Goal: Task Accomplishment & Management: Manage account settings

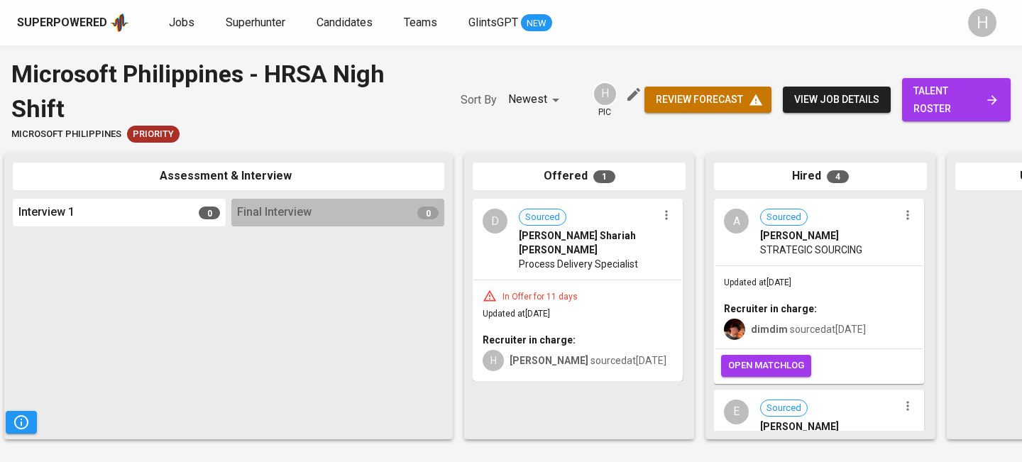
scroll to position [0, 505]
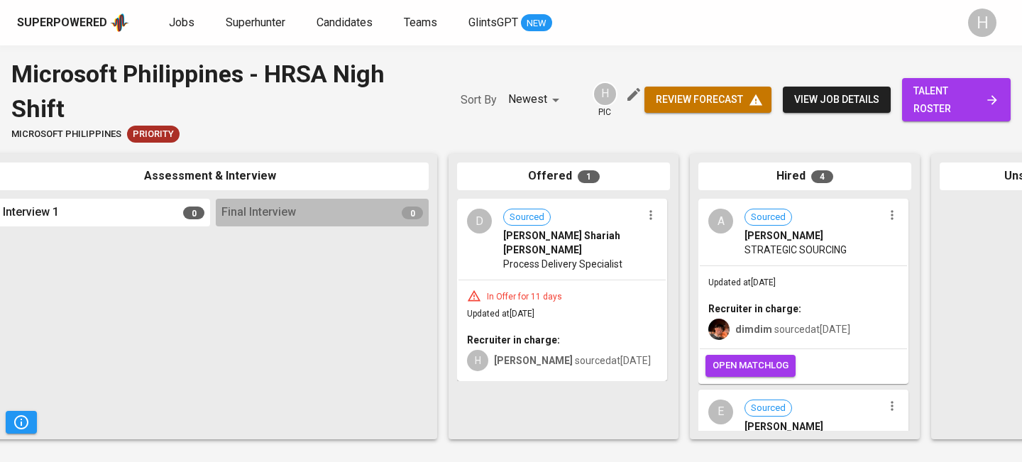
click at [652, 212] on icon "button" at bounding box center [650, 215] width 14 height 14
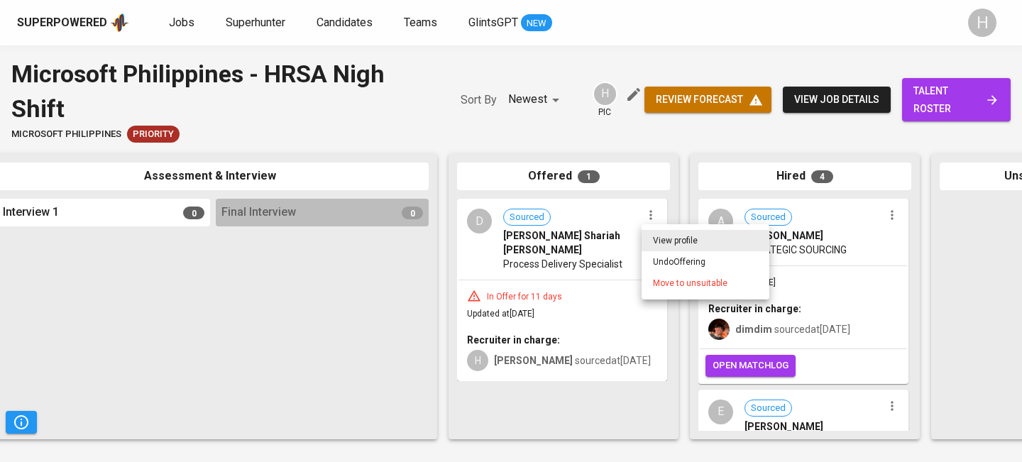
click at [660, 276] on li "Move to unsuitable" at bounding box center [705, 282] width 128 height 21
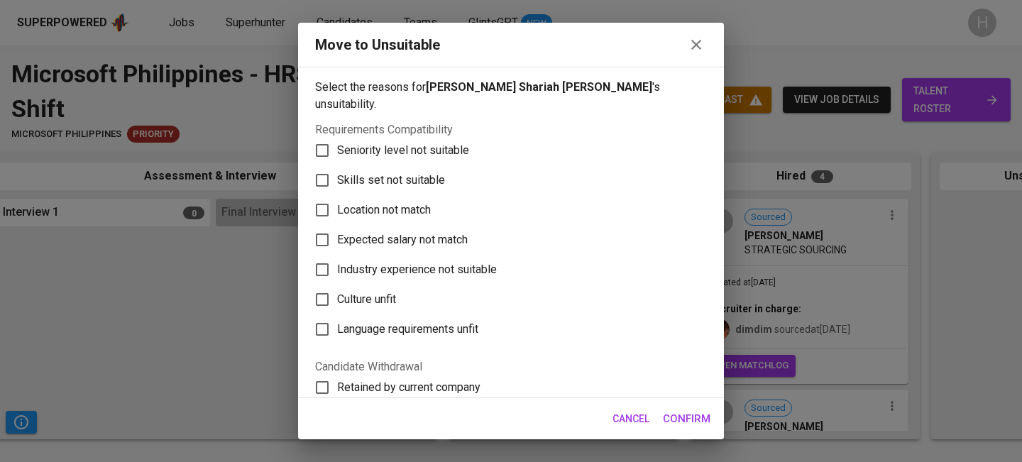
scroll to position [267, 0]
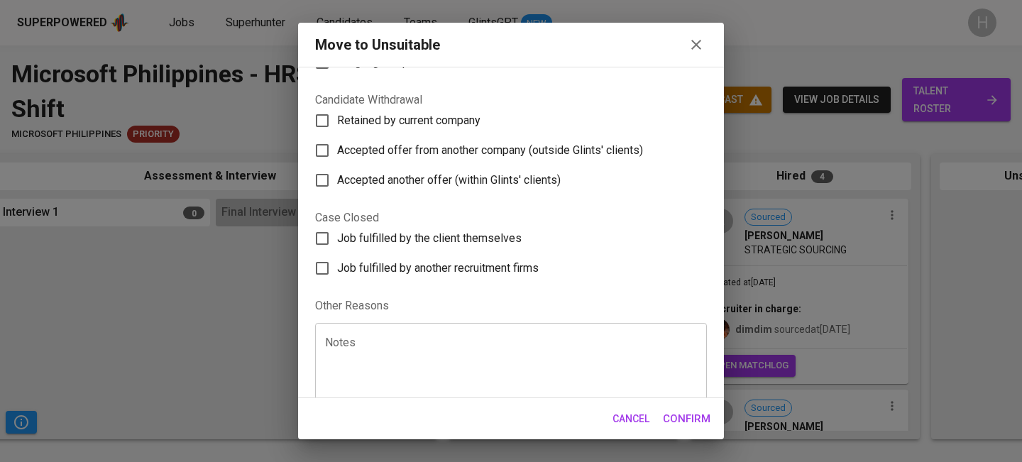
click at [468, 336] on textarea at bounding box center [511, 363] width 372 height 54
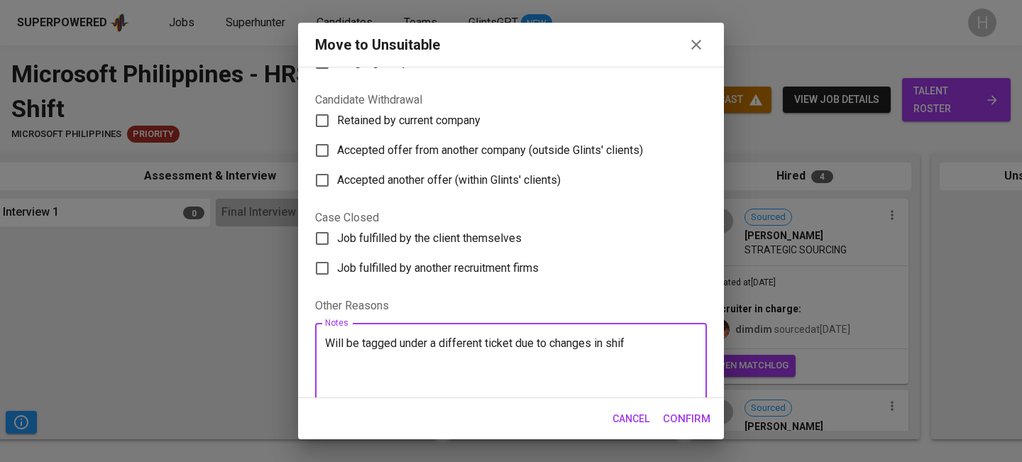
type textarea "Will be tagged under a different ticket due to changes in shift"
paste textarea "Will be reassigned to a different ticket due to shift changes."
type textarea "Will be reassigned to a different ticket due to shift changes"
click at [683, 418] on span "Confirm" at bounding box center [687, 418] width 48 height 18
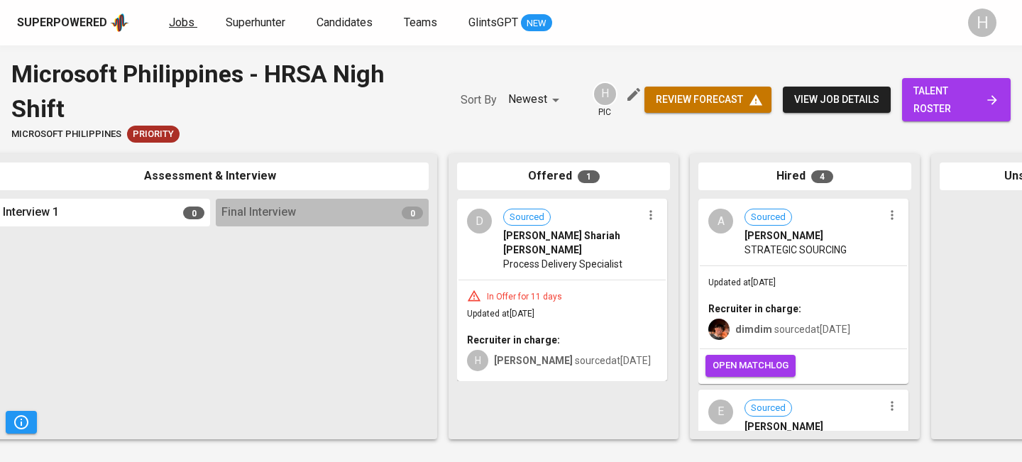
click at [181, 24] on span "Jobs" at bounding box center [182, 22] width 26 height 13
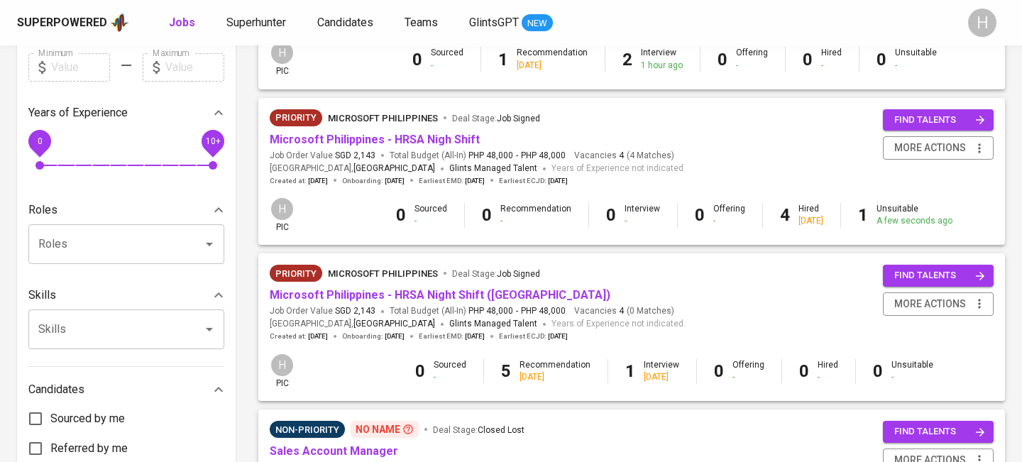
scroll to position [414, 0]
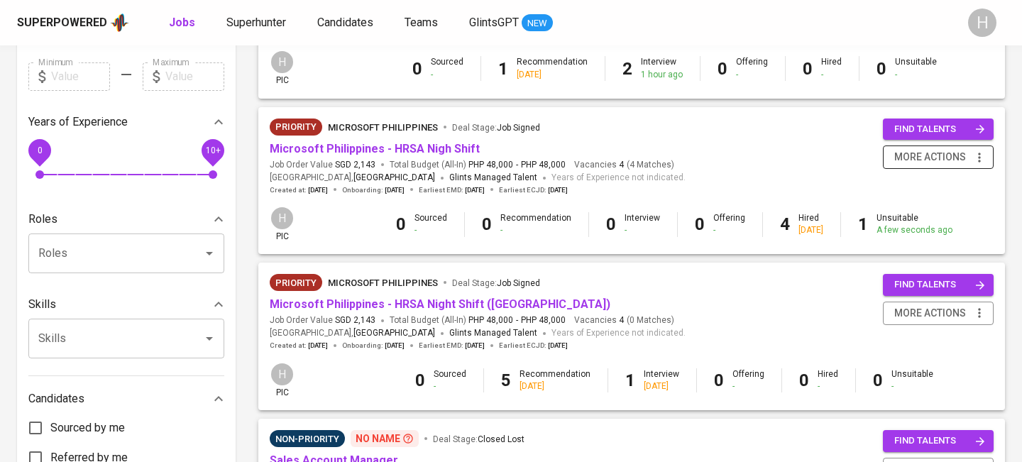
click at [983, 158] on icon "button" at bounding box center [979, 157] width 14 height 14
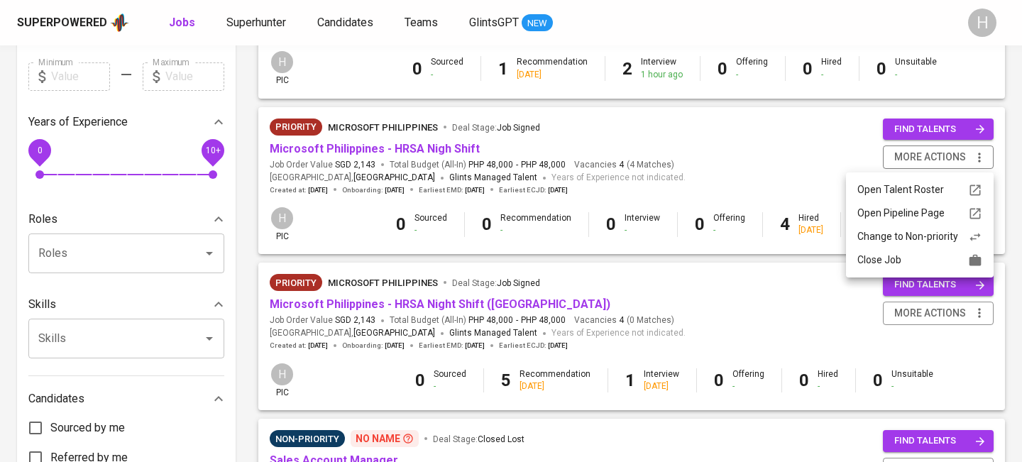
click at [897, 257] on div "Close Job" at bounding box center [919, 260] width 125 height 15
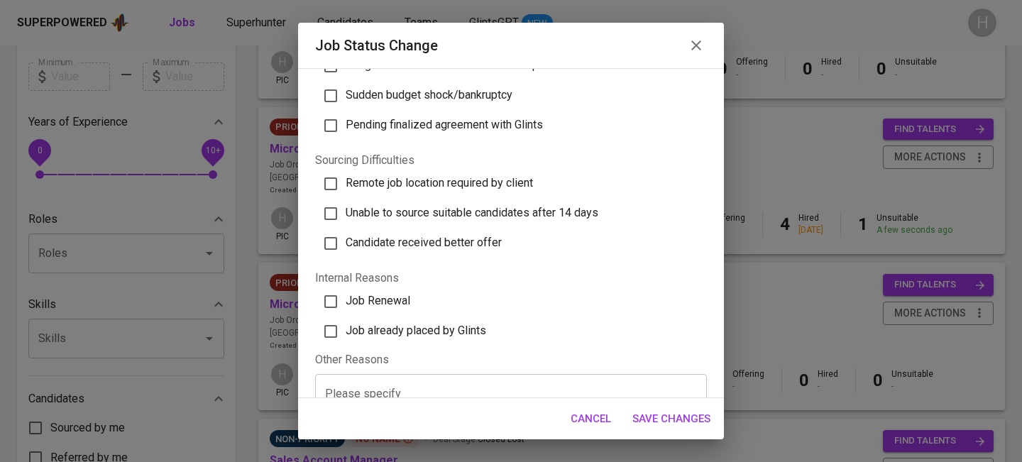
scroll to position [479, 0]
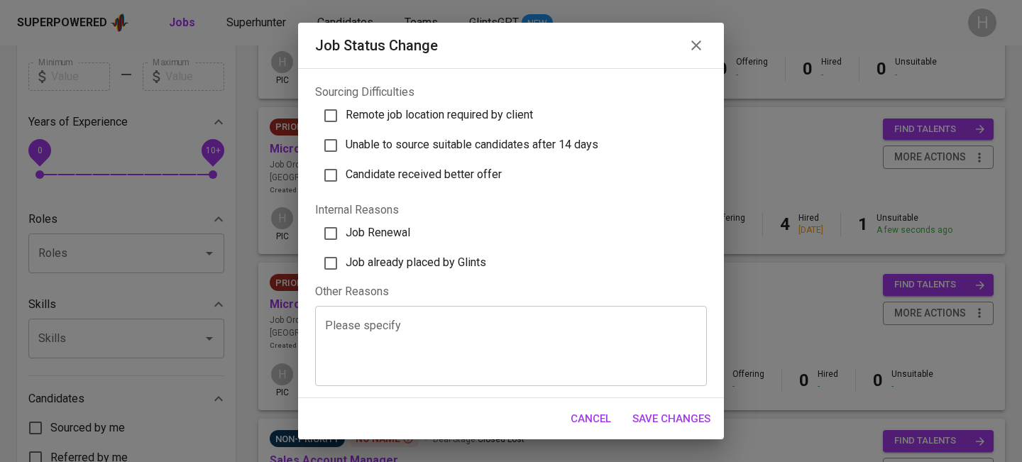
click at [416, 261] on span "Job already placed by Glints" at bounding box center [416, 261] width 140 height 13
click at [346, 261] on input "Job already placed by Glints" at bounding box center [331, 263] width 30 height 30
checkbox input "true"
click at [680, 426] on span "Save Changes" at bounding box center [671, 418] width 78 height 18
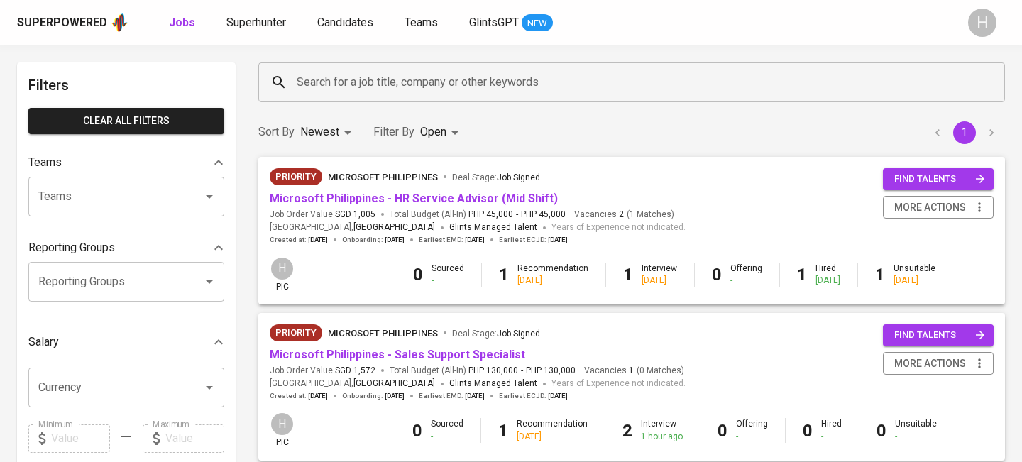
scroll to position [53, 0]
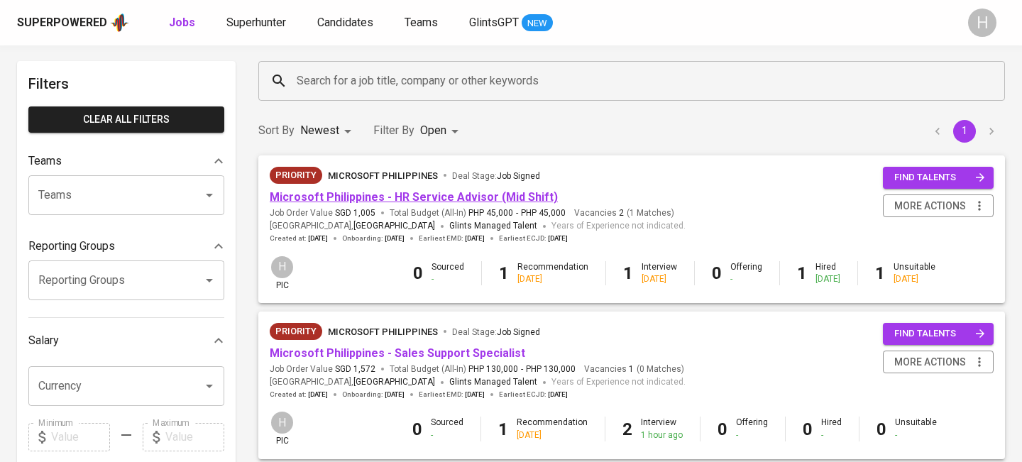
click at [428, 192] on link "Microsoft Philippines - HR Service Advisor (Mid Shift)" at bounding box center [414, 196] width 288 height 13
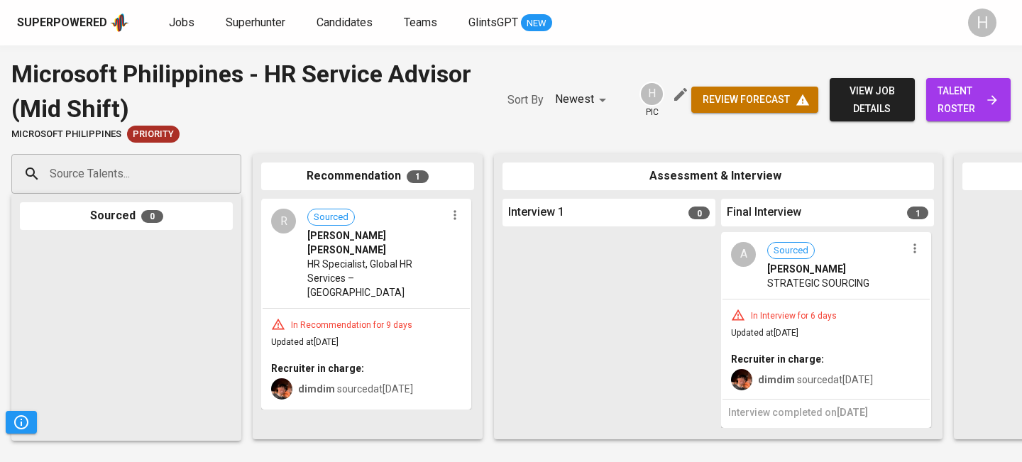
click at [193, 172] on input "Source Talents..." at bounding box center [120, 173] width 149 height 27
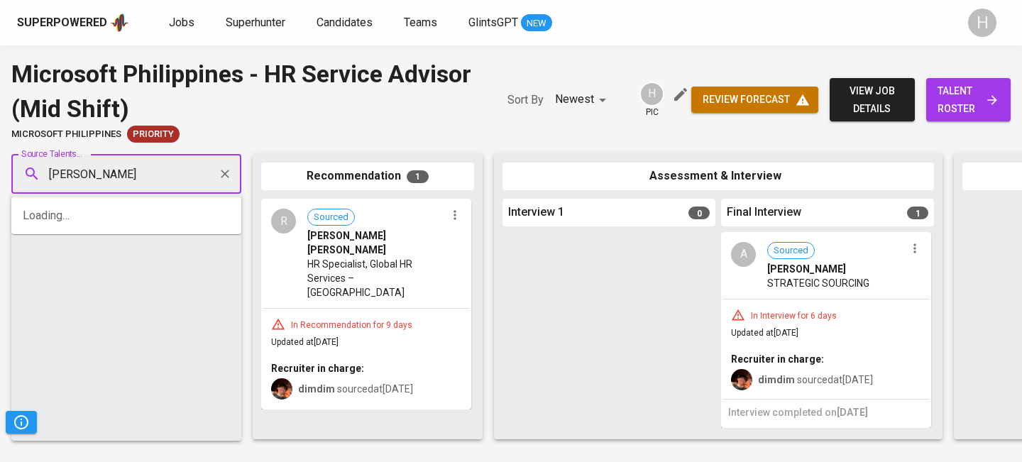
type input "[PERSON_NAME]"
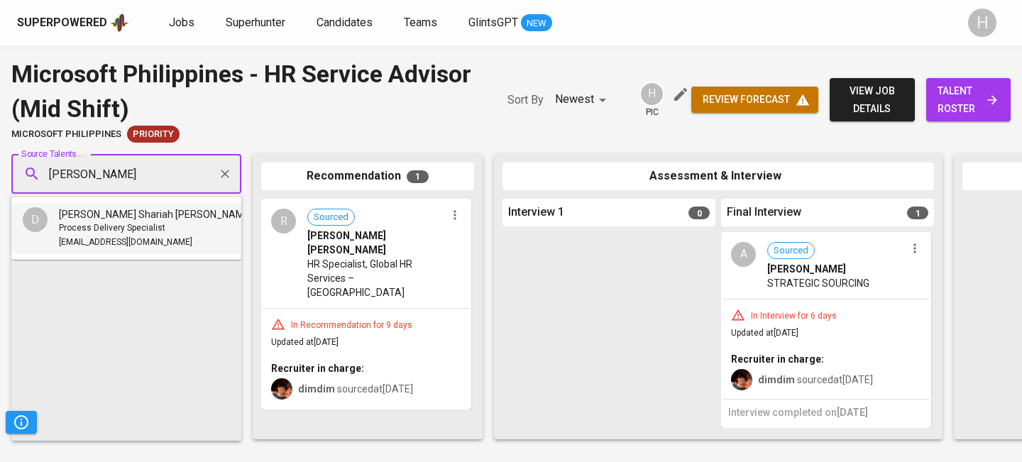
click at [137, 228] on span "Process Delivery Specialist" at bounding box center [112, 228] width 106 height 14
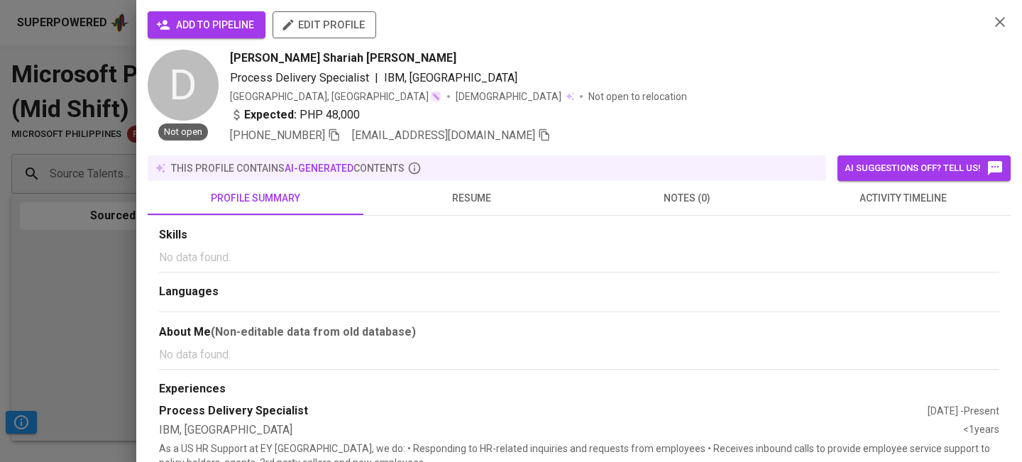
click at [193, 21] on span "add to pipeline" at bounding box center [206, 25] width 95 height 18
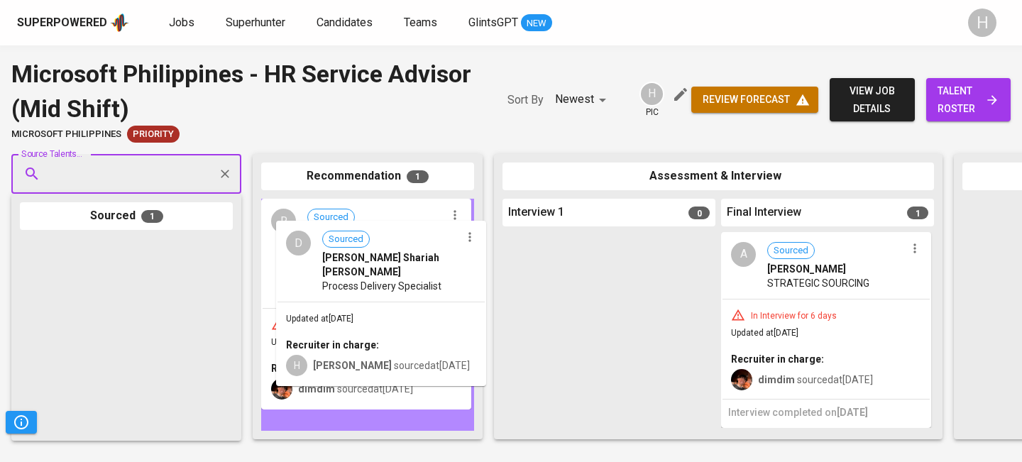
drag, startPoint x: 80, startPoint y: 297, endPoint x: 347, endPoint y: 276, distance: 267.6
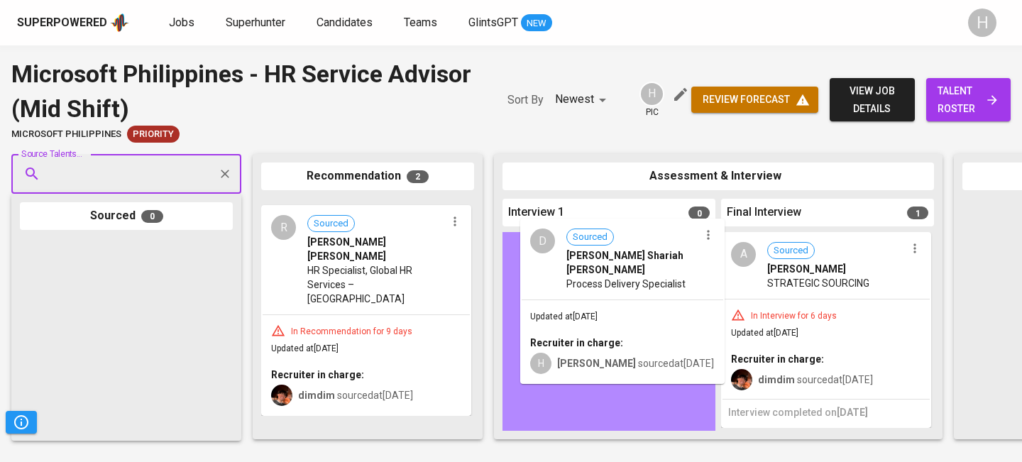
drag, startPoint x: 338, startPoint y: 250, endPoint x: 603, endPoint y: 270, distance: 265.4
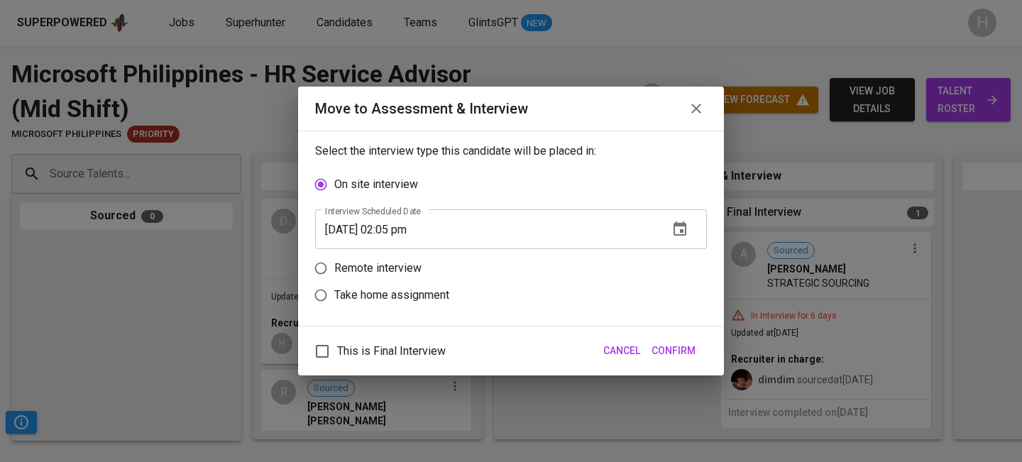
click at [378, 275] on p "Remote interview" at bounding box center [377, 268] width 87 height 17
click at [334, 275] on input "Remote interview" at bounding box center [320, 268] width 27 height 27
radio input "true"
click at [367, 358] on span "This is Final Interview" at bounding box center [391, 351] width 109 height 17
click at [337, 358] on input "This is Final Interview" at bounding box center [322, 351] width 30 height 30
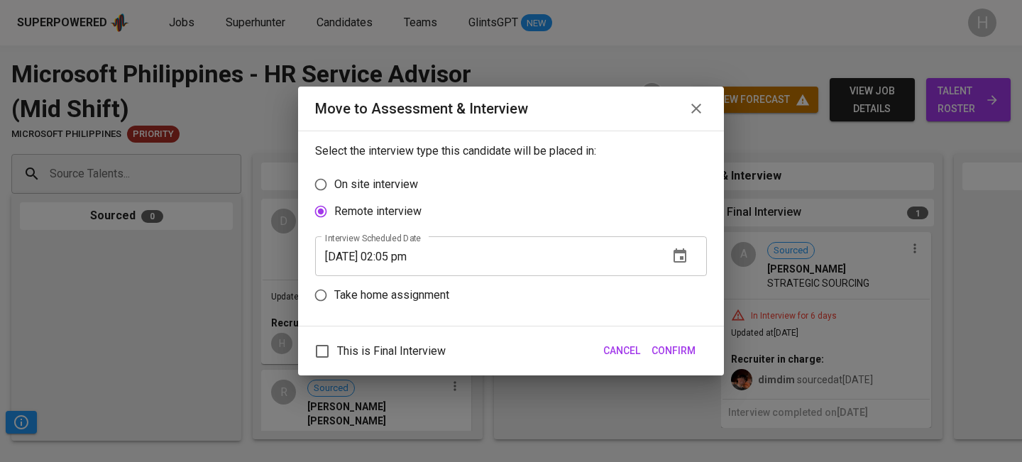
checkbox input "true"
click at [417, 256] on input "[DATE] 02:05 pm" at bounding box center [486, 256] width 342 height 40
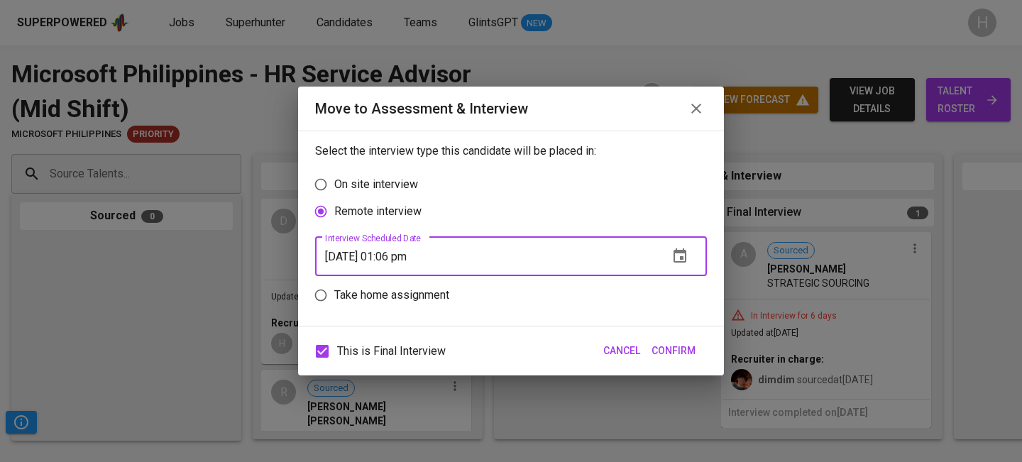
click at [673, 348] on span "Confirm" at bounding box center [673, 351] width 44 height 18
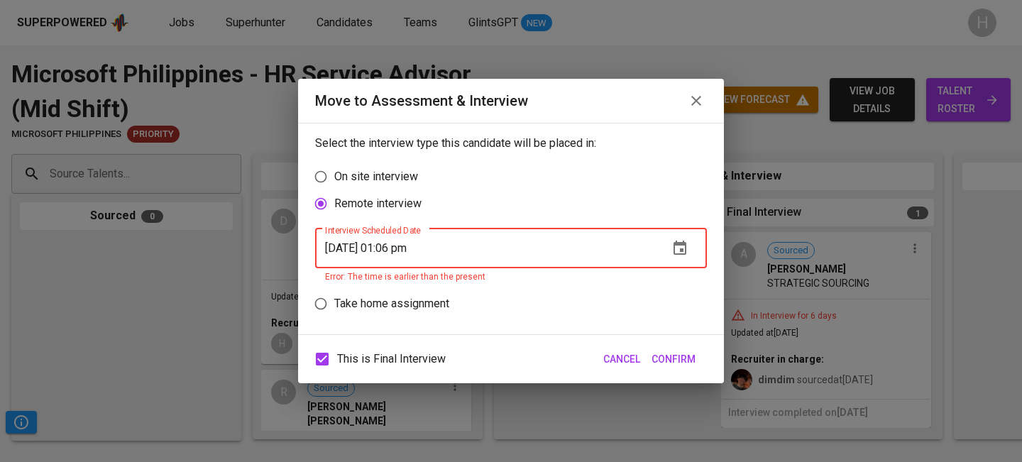
click at [416, 249] on input "[DATE] 01:06 pm" at bounding box center [486, 248] width 342 height 40
type input "[DATE] 01:07 pm"
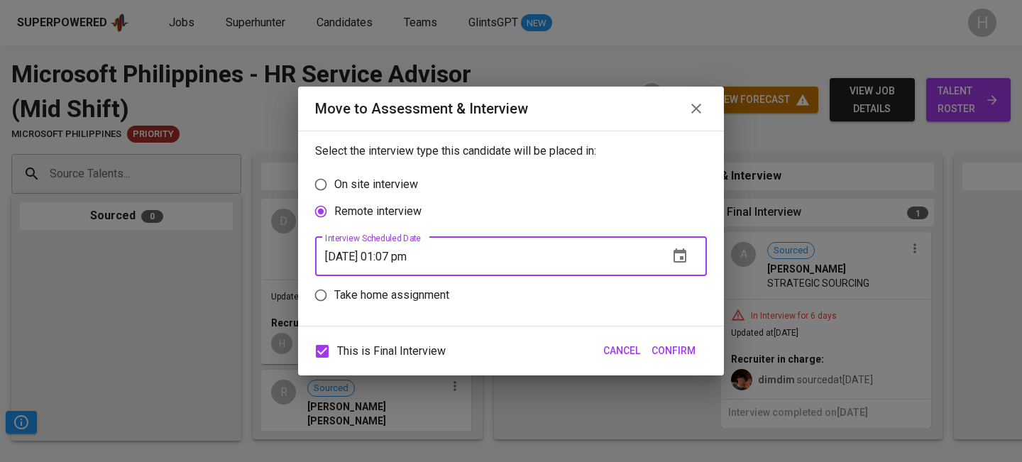
click at [663, 340] on button "Confirm" at bounding box center [673, 351] width 55 height 26
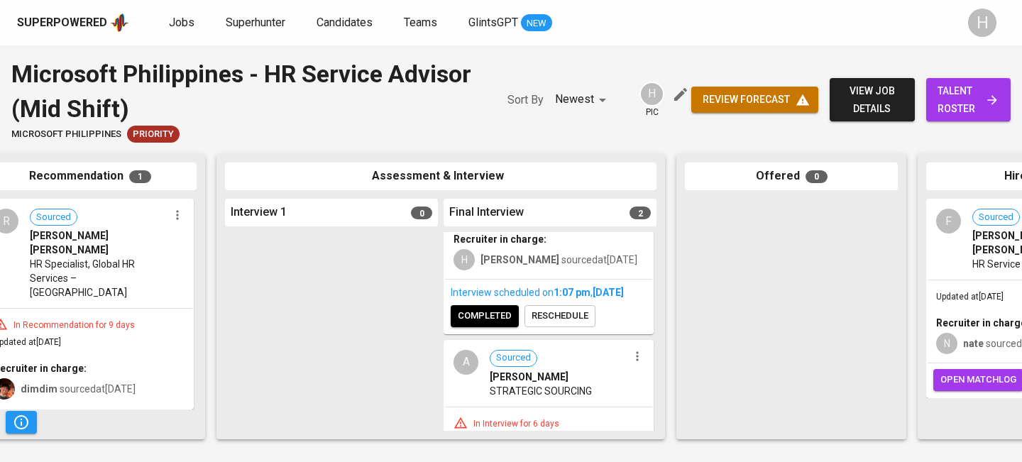
scroll to position [215, 0]
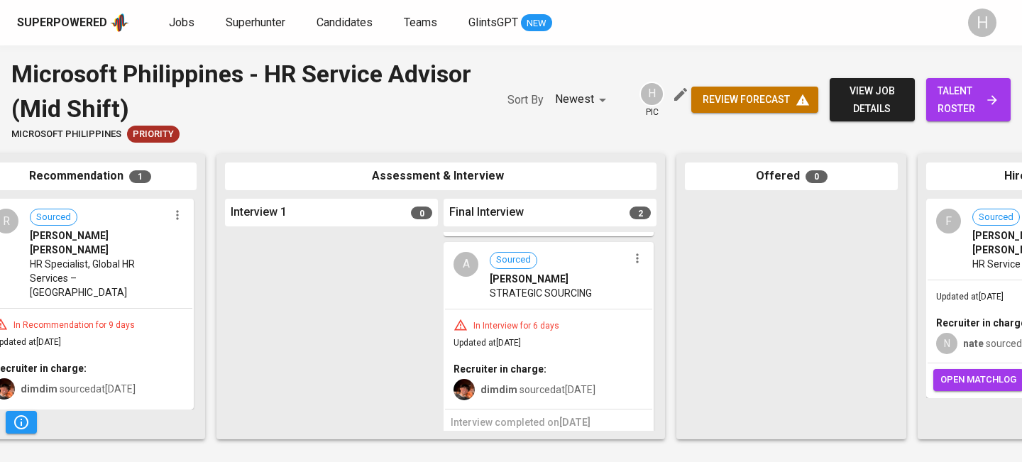
click at [631, 258] on icon "button" at bounding box center [637, 258] width 14 height 14
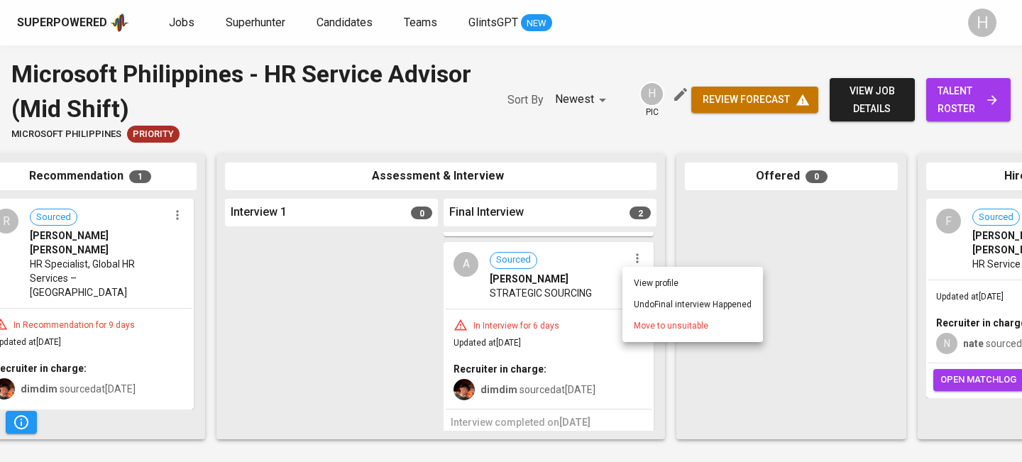
click at [648, 330] on span "Move to unsuitable" at bounding box center [671, 325] width 74 height 13
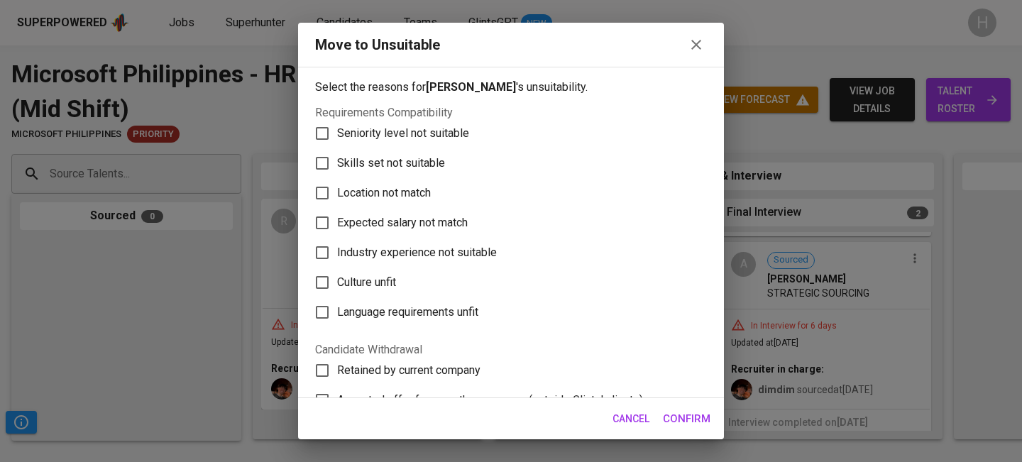
scroll to position [267, 0]
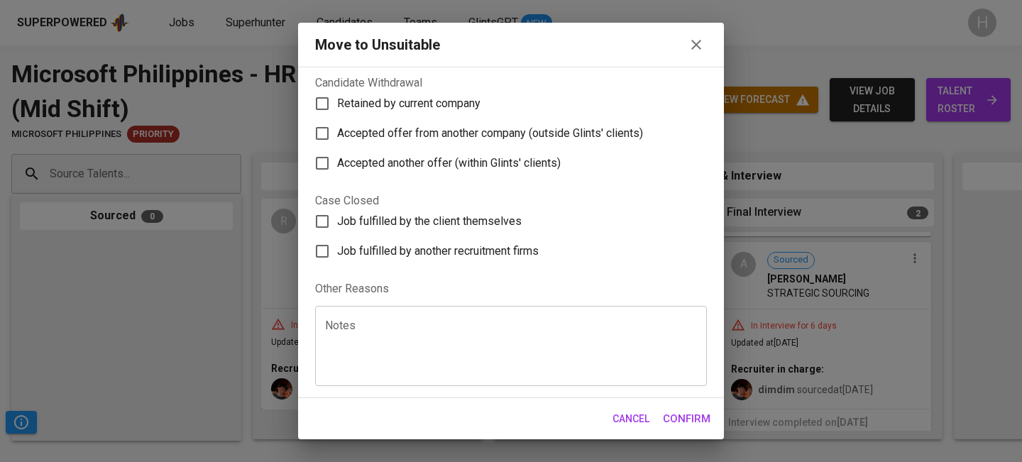
click at [402, 326] on textarea at bounding box center [511, 346] width 372 height 54
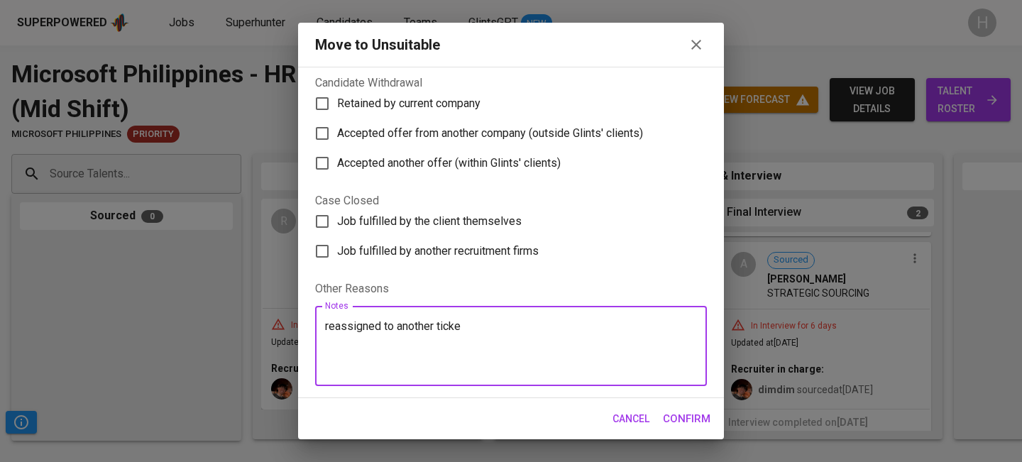
type textarea "reassigned to another ticket"
click at [705, 418] on span "Confirm" at bounding box center [687, 418] width 48 height 18
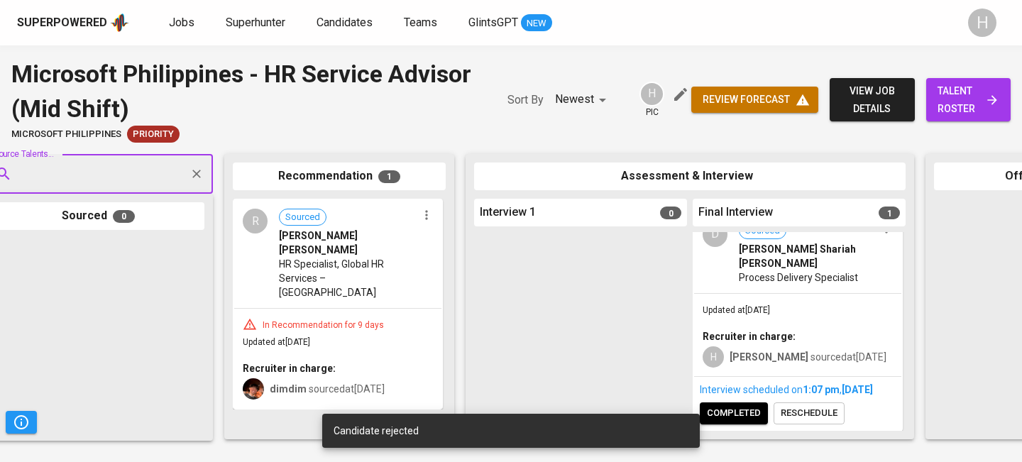
scroll to position [0, 38]
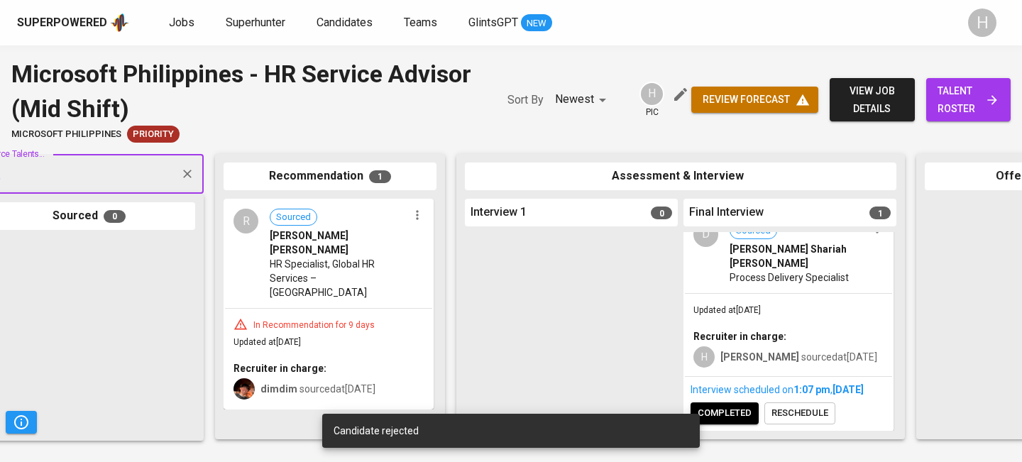
click at [414, 218] on icon "button" at bounding box center [417, 215] width 14 height 14
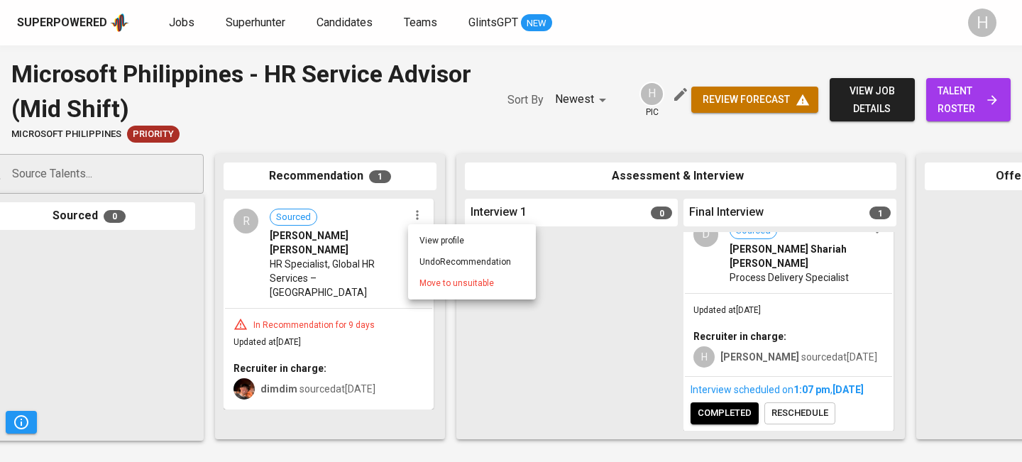
click at [448, 290] on li "Move to unsuitable" at bounding box center [472, 282] width 128 height 21
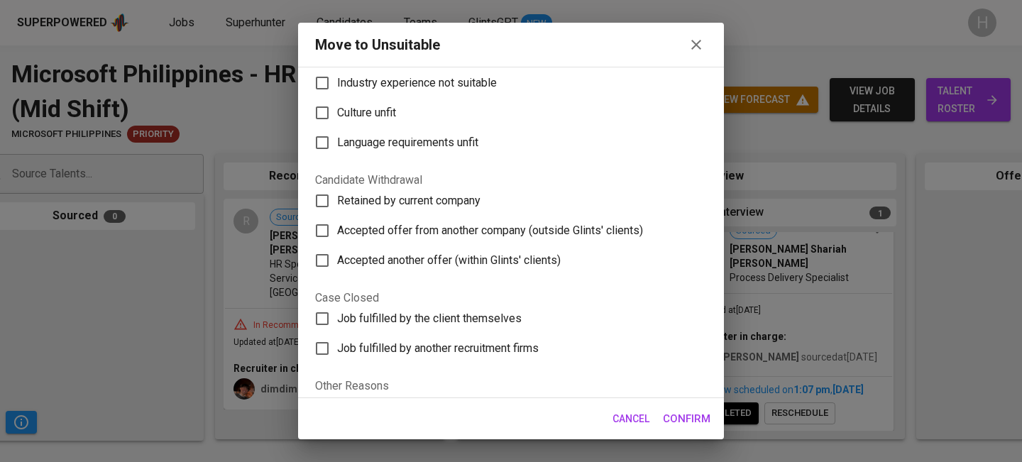
scroll to position [267, 0]
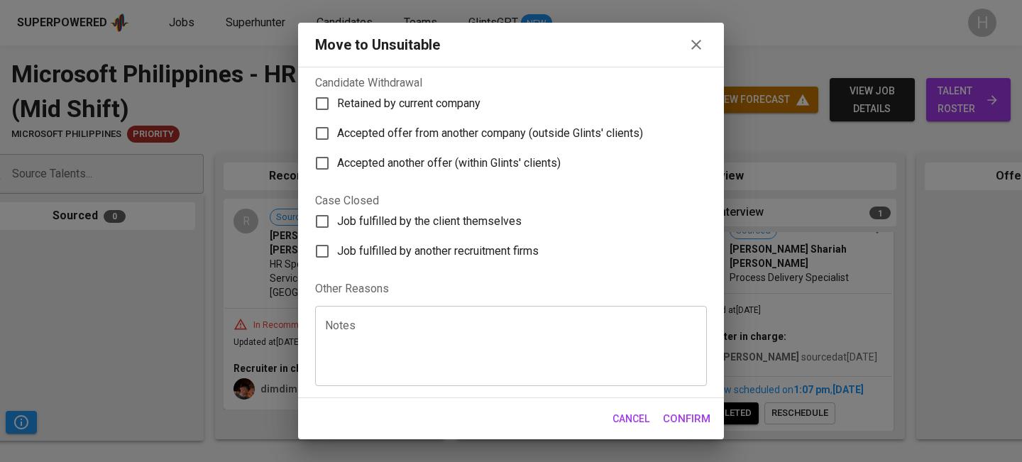
click at [402, 333] on textarea at bounding box center [511, 346] width 372 height 54
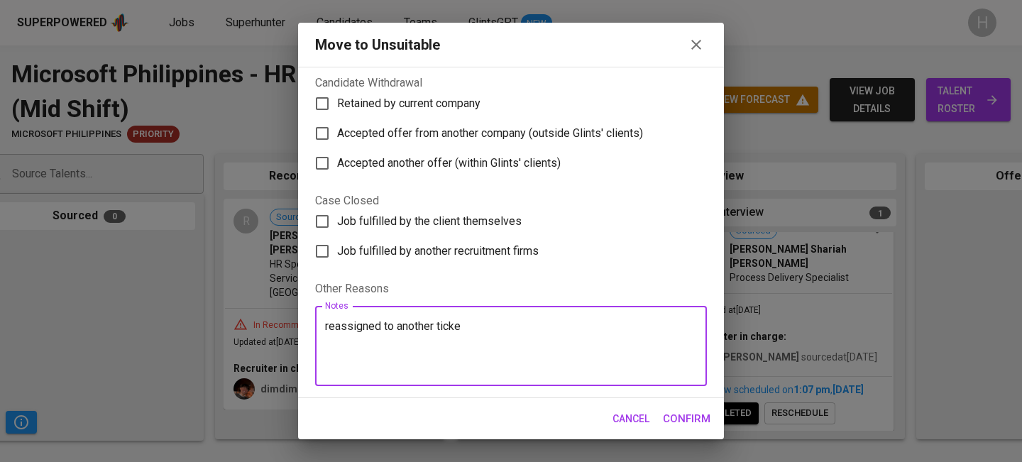
type textarea "reassigned to another ticket"
click at [673, 419] on span "Confirm" at bounding box center [687, 418] width 48 height 18
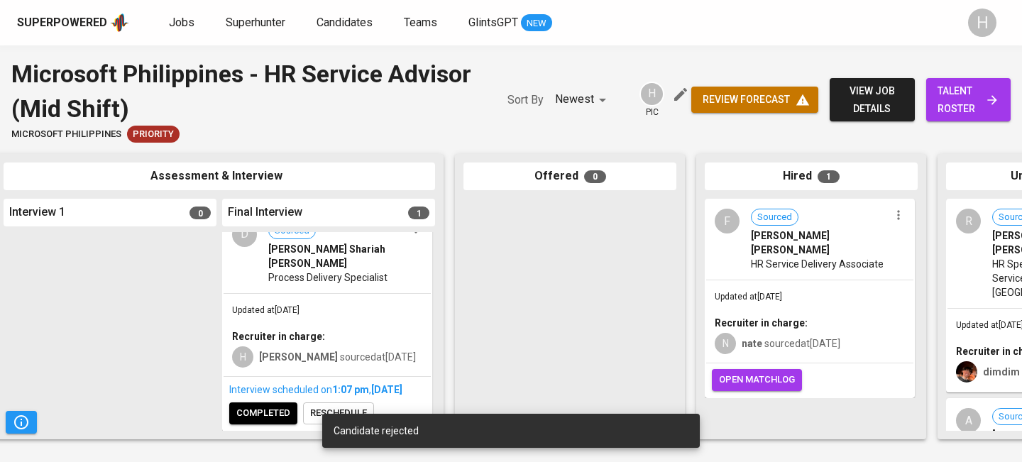
scroll to position [0, 668]
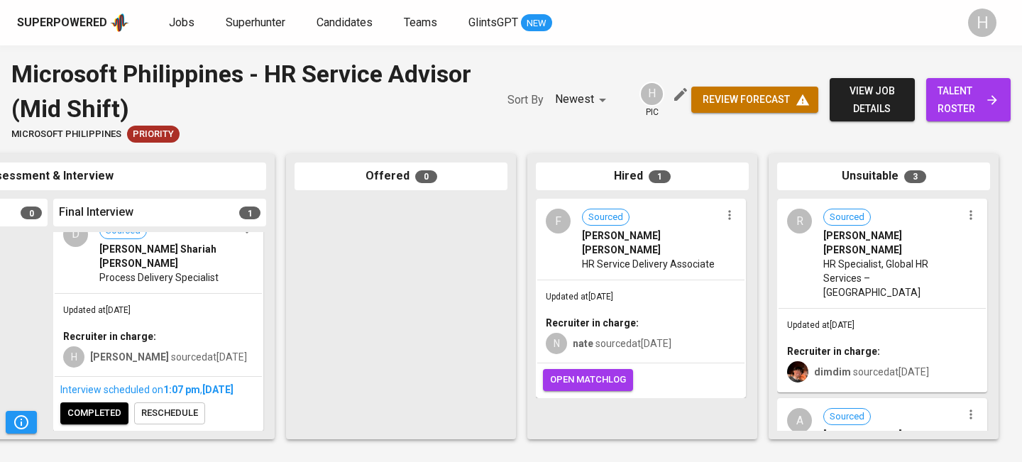
click at [109, 414] on span "completed" at bounding box center [94, 413] width 54 height 16
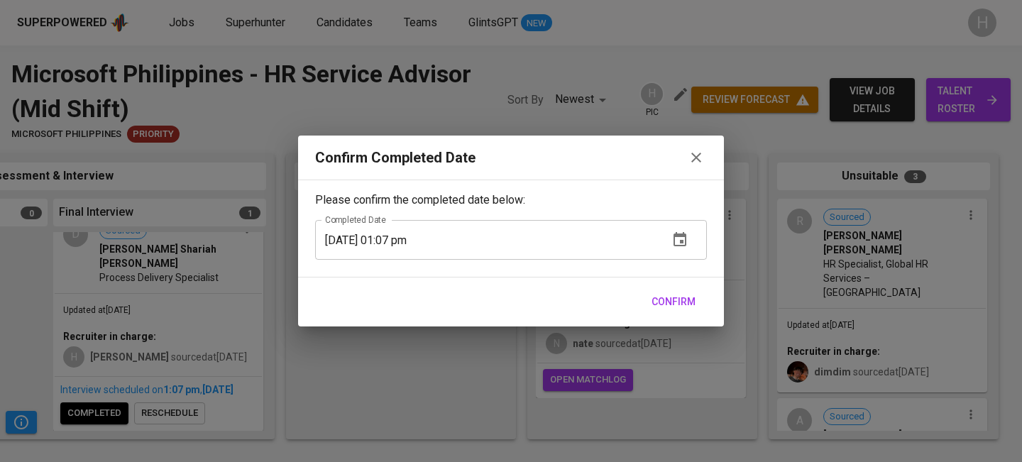
click at [678, 294] on span "Confirm" at bounding box center [673, 302] width 44 height 18
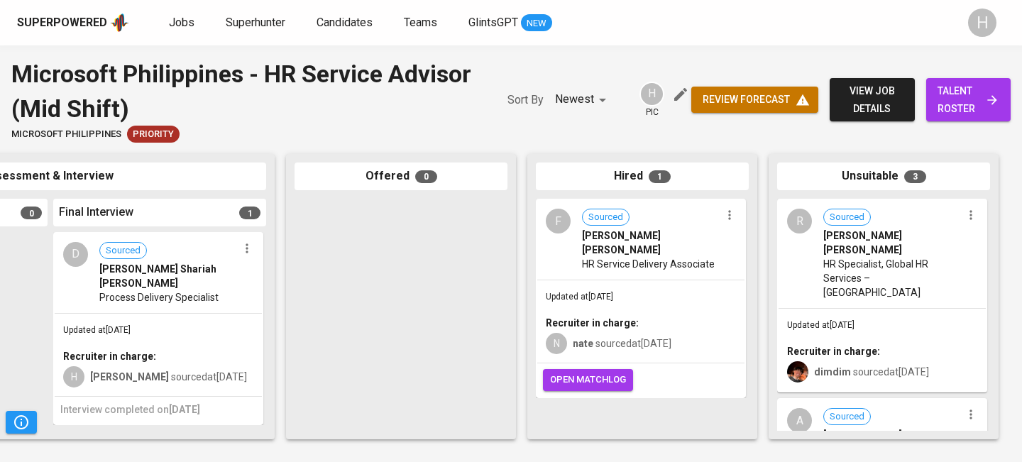
scroll to position [0, 0]
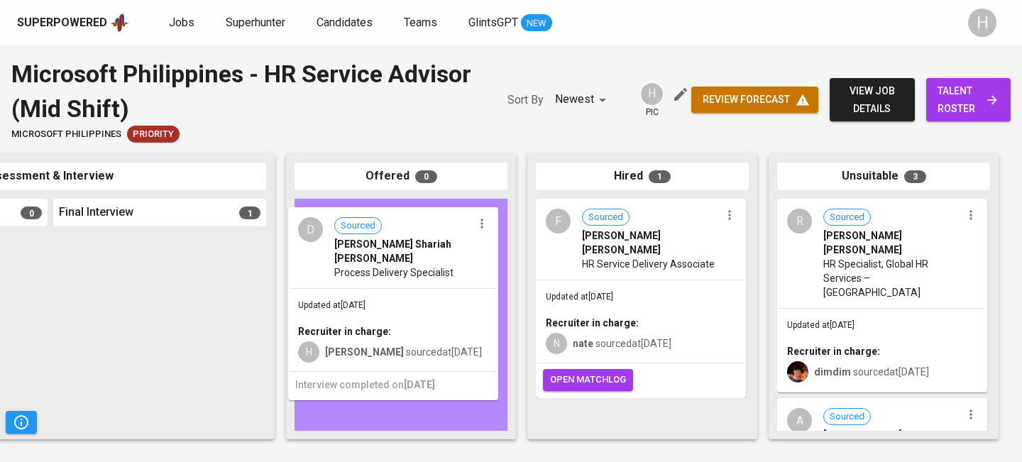
drag, startPoint x: 154, startPoint y: 309, endPoint x: 393, endPoint y: 283, distance: 240.5
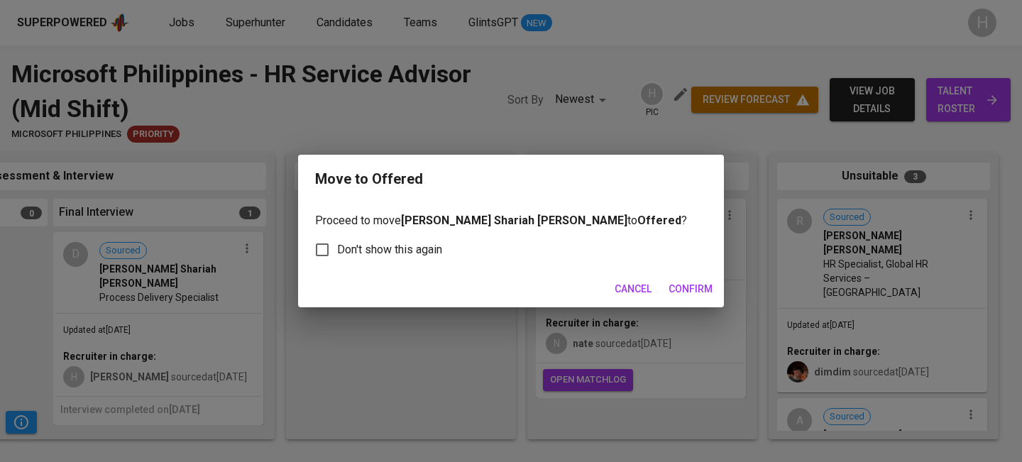
click at [690, 292] on span "Confirm" at bounding box center [690, 289] width 44 height 18
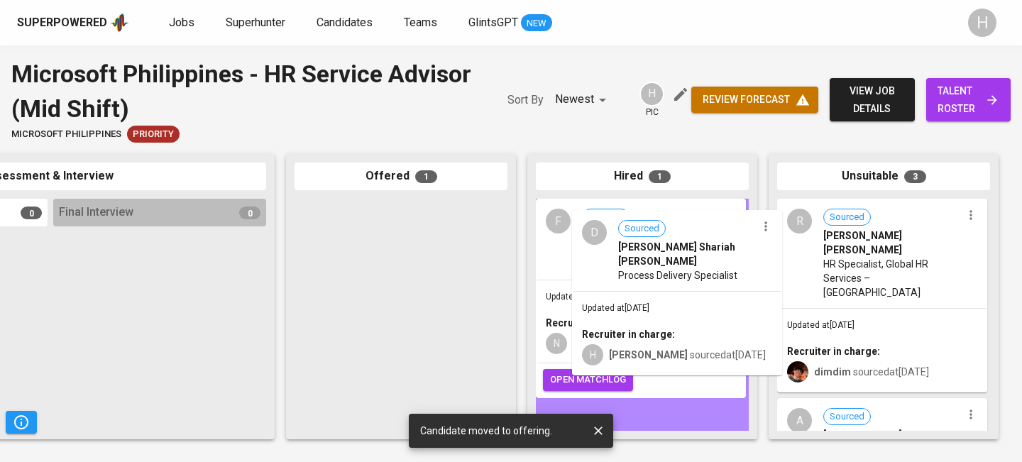
drag, startPoint x: 393, startPoint y: 301, endPoint x: 676, endPoint y: 312, distance: 283.3
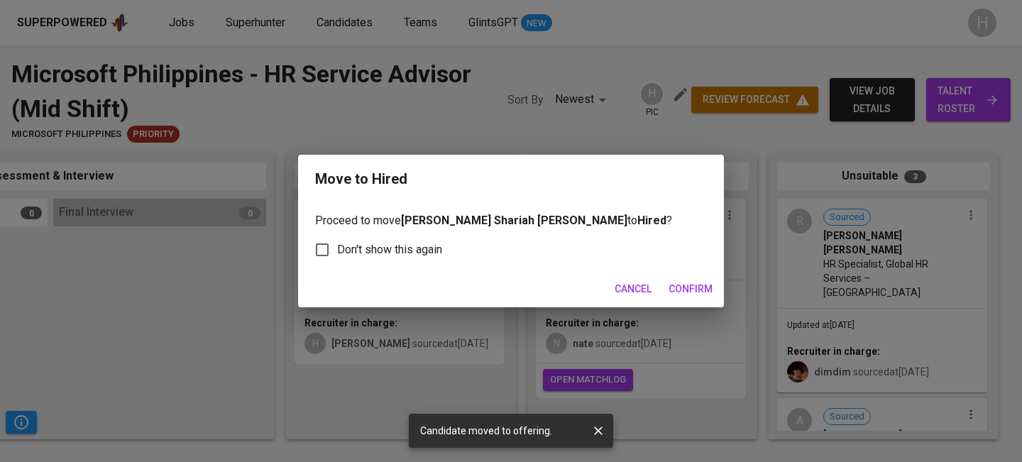
click at [685, 297] on span "Confirm" at bounding box center [690, 289] width 44 height 18
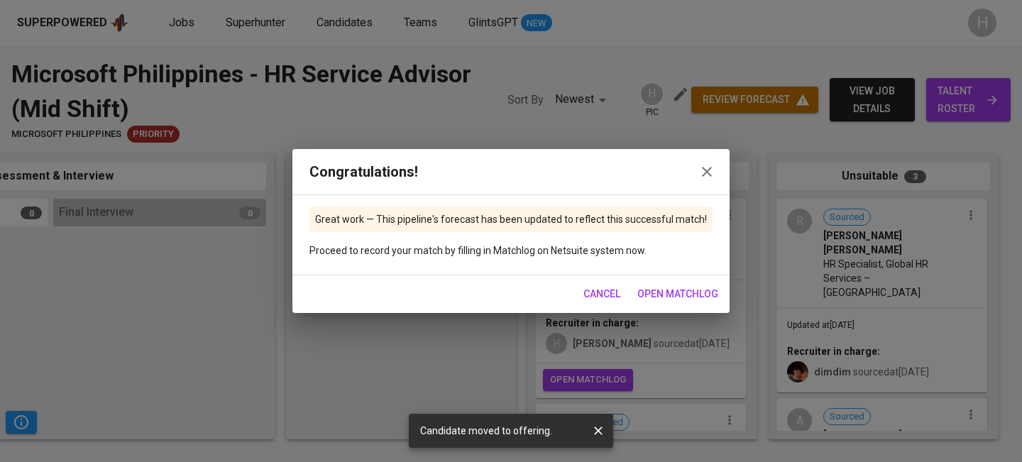
click at [706, 167] on icon "button" at bounding box center [706, 171] width 17 height 17
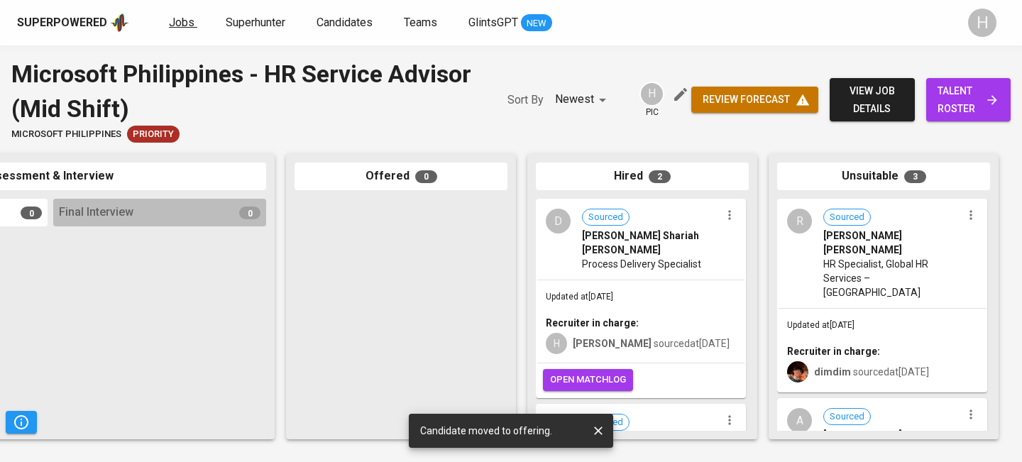
click at [175, 25] on span "Jobs" at bounding box center [182, 22] width 26 height 13
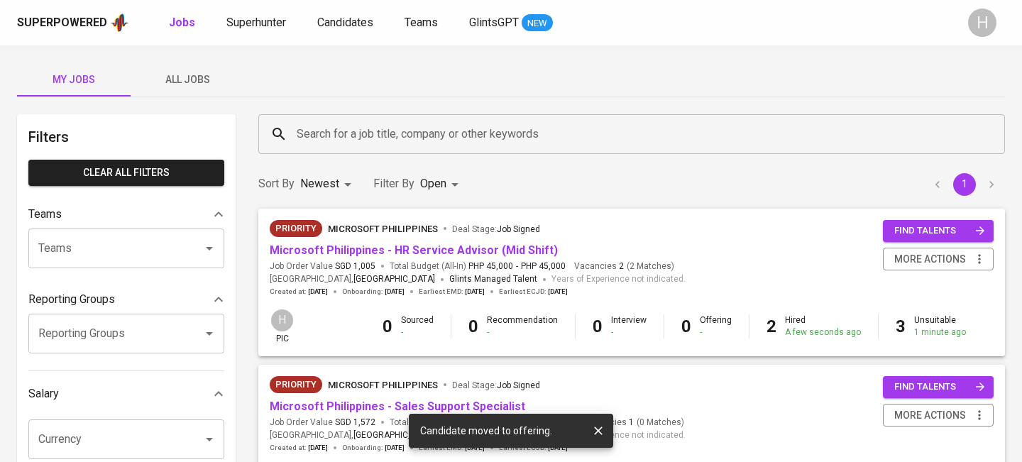
scroll to position [52, 0]
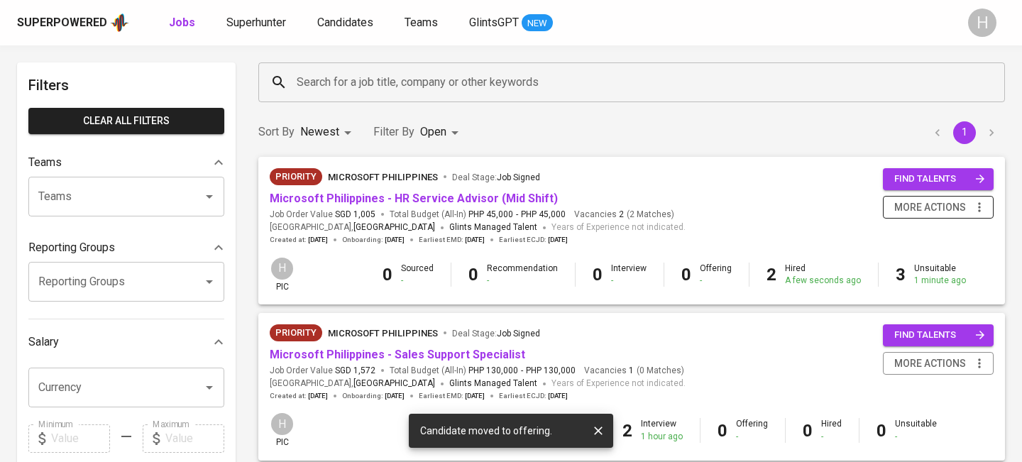
click at [978, 206] on icon "button" at bounding box center [979, 207] width 14 height 14
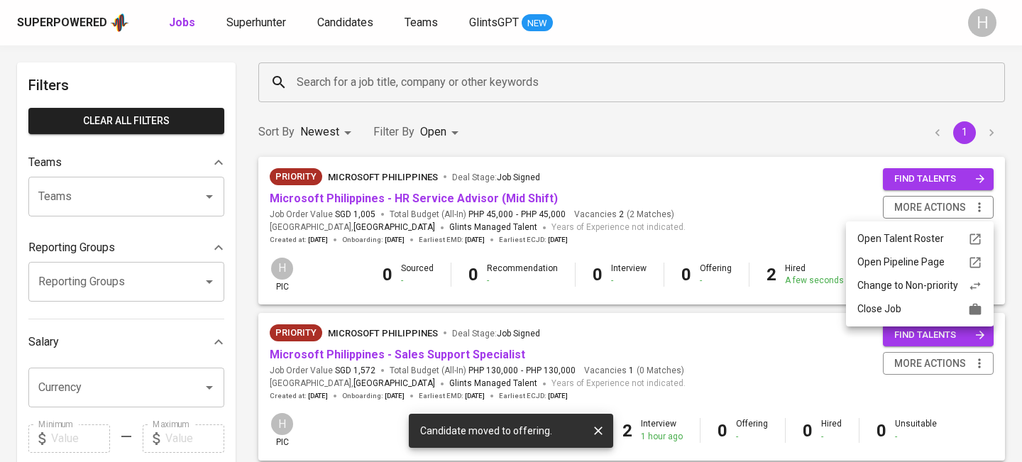
click at [916, 306] on div "Close Job" at bounding box center [919, 309] width 125 height 15
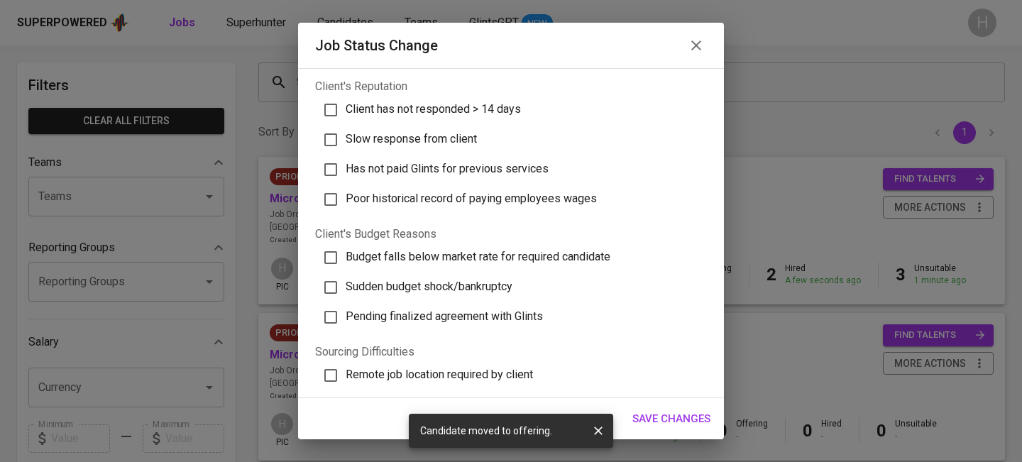
scroll to position [479, 0]
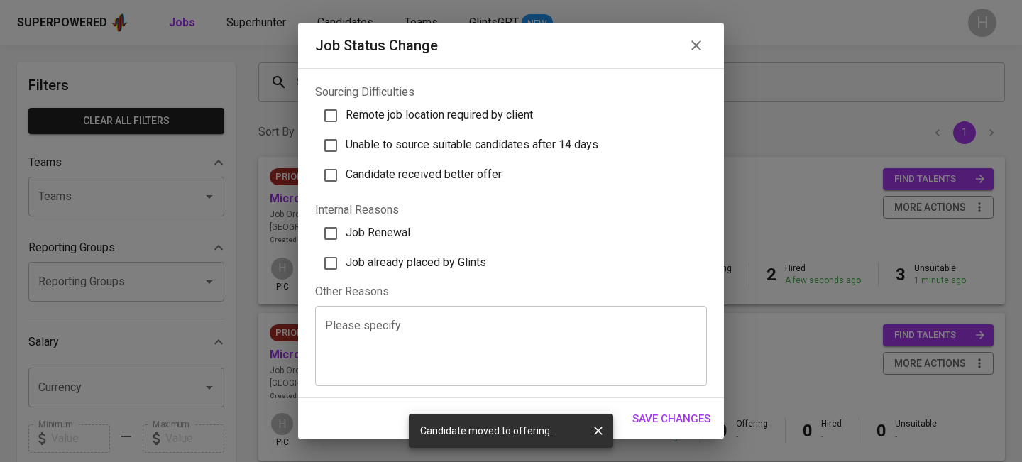
click at [456, 256] on span "Job already placed by Glints" at bounding box center [416, 261] width 140 height 13
click at [346, 256] on input "Job already placed by Glints" at bounding box center [331, 263] width 30 height 30
checkbox input "true"
click at [687, 413] on span "Save Changes" at bounding box center [671, 418] width 78 height 18
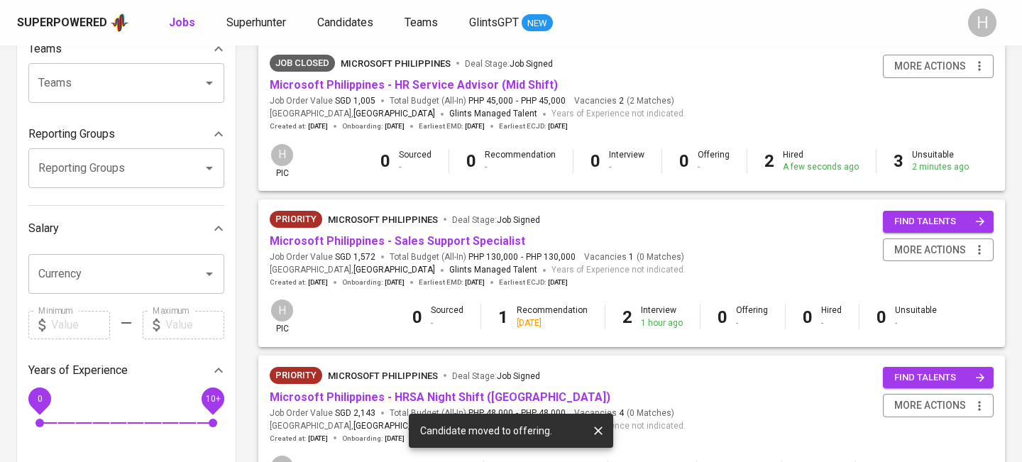
scroll to position [166, 0]
click at [455, 245] on link "Microsoft Philippines - Sales Support Specialist" at bounding box center [397, 239] width 255 height 13
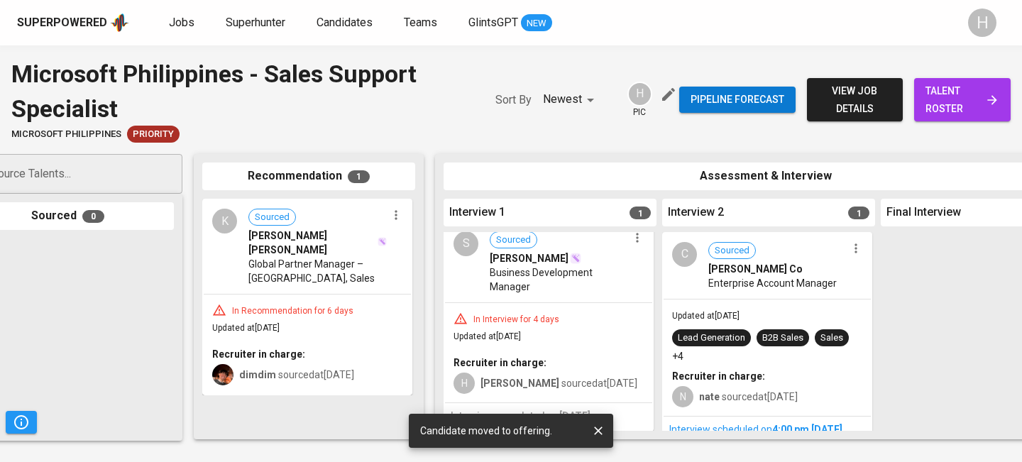
scroll to position [54, 0]
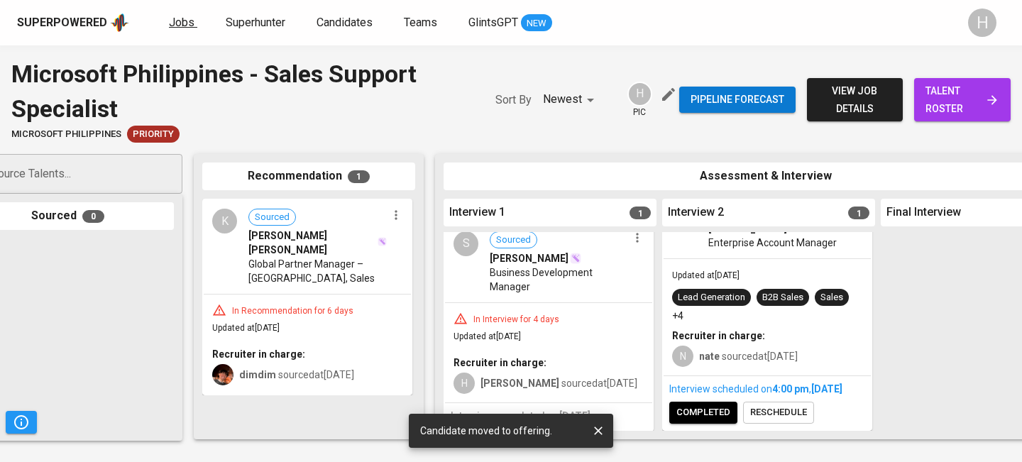
click at [185, 29] on link "Jobs" at bounding box center [183, 23] width 28 height 18
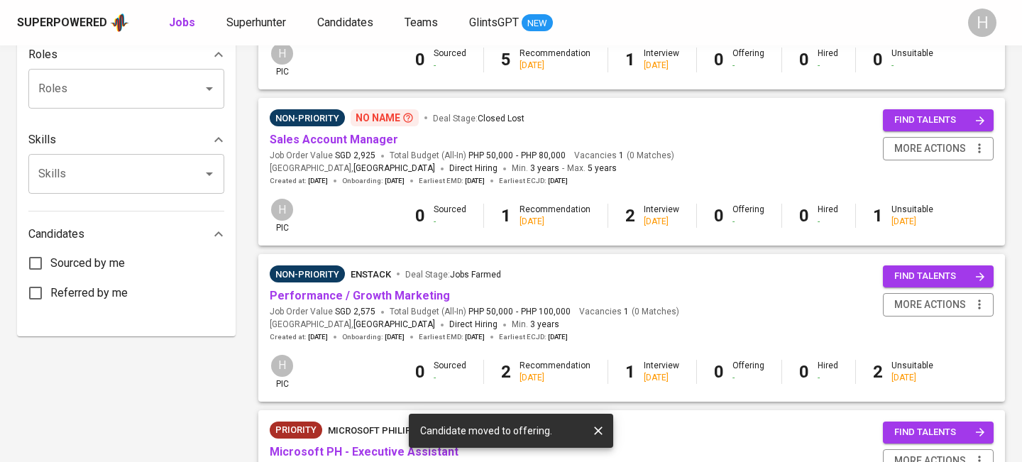
scroll to position [577, 0]
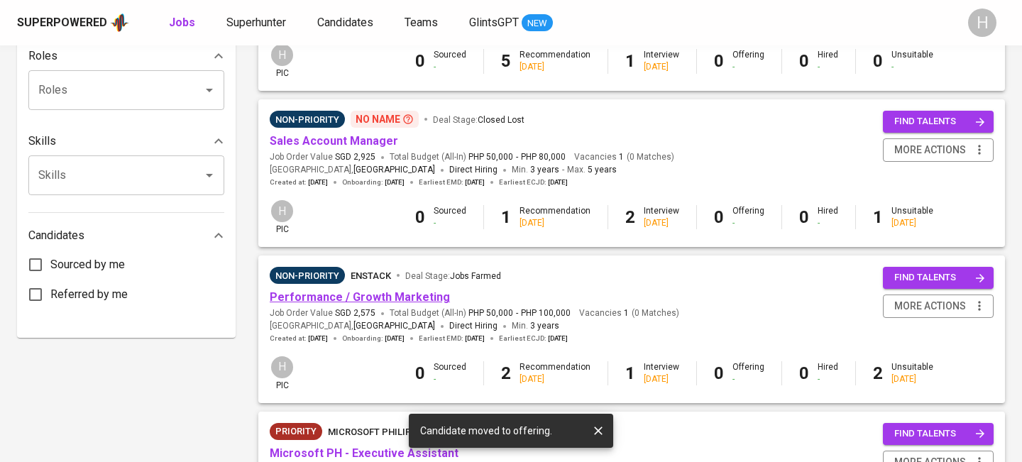
click at [424, 299] on link "Performance / Growth Marketing" at bounding box center [360, 296] width 180 height 13
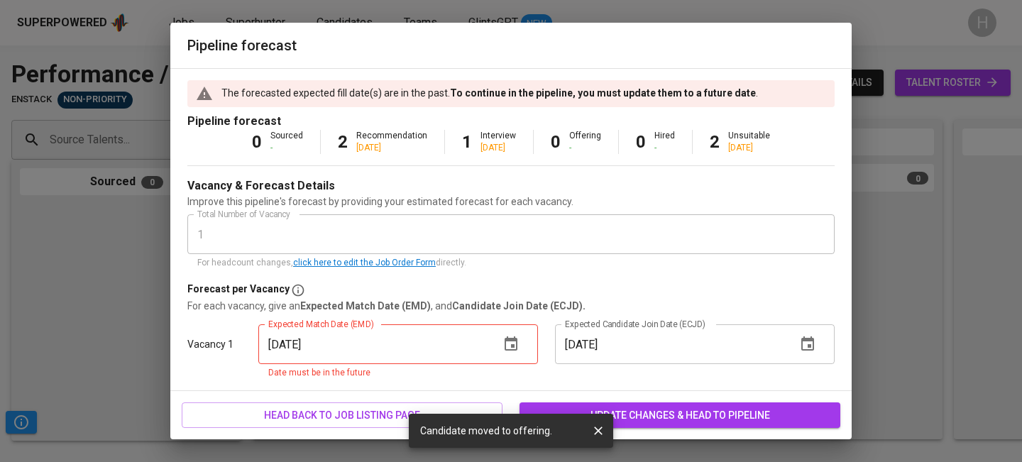
scroll to position [0, 318]
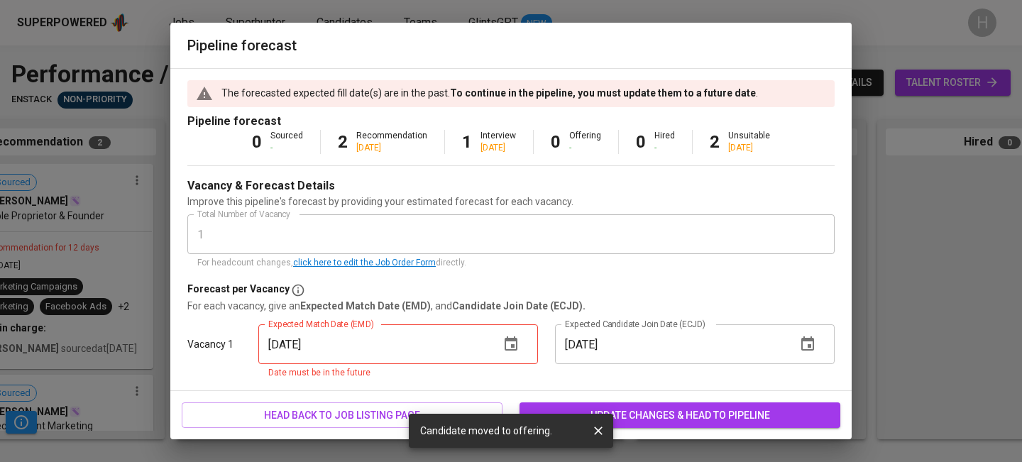
click at [507, 339] on icon "button" at bounding box center [510, 343] width 13 height 14
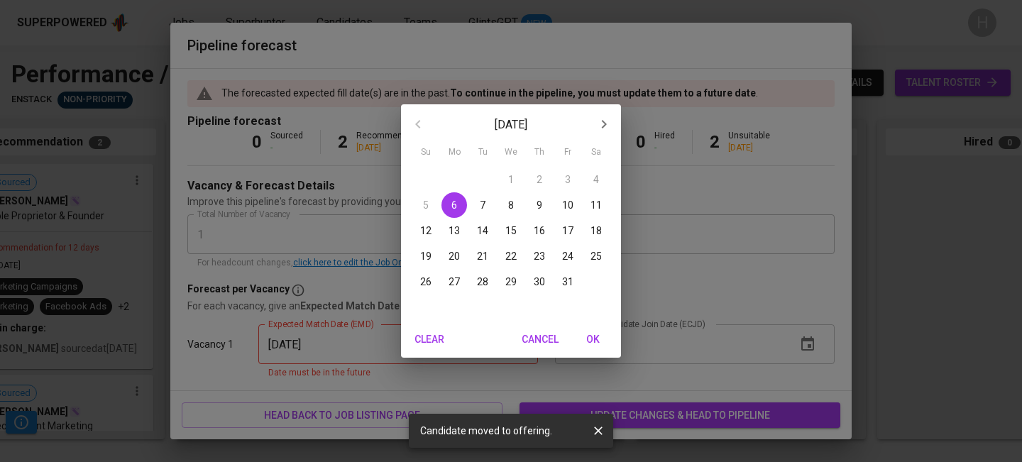
click at [567, 228] on p "17" at bounding box center [567, 230] width 11 height 14
type input "[DATE]"
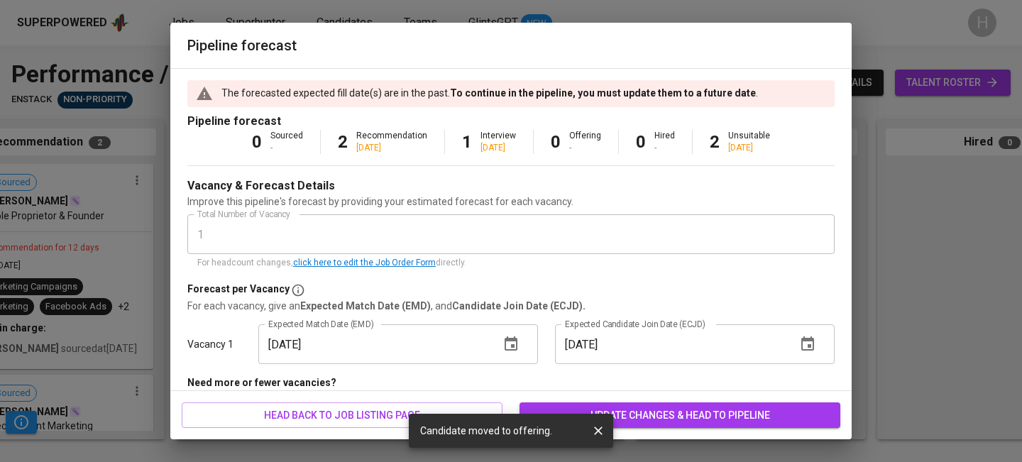
click at [692, 407] on span "update changes & head to pipeline" at bounding box center [680, 416] width 298 height 18
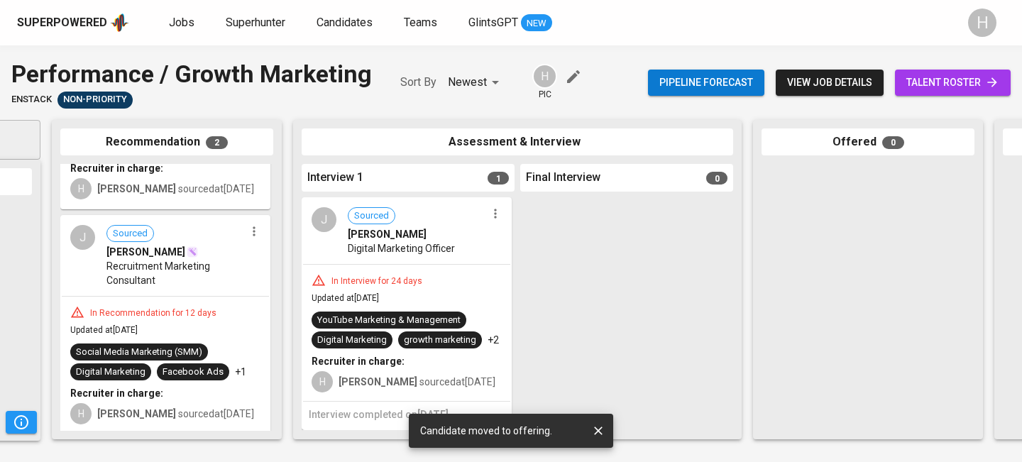
scroll to position [162, 0]
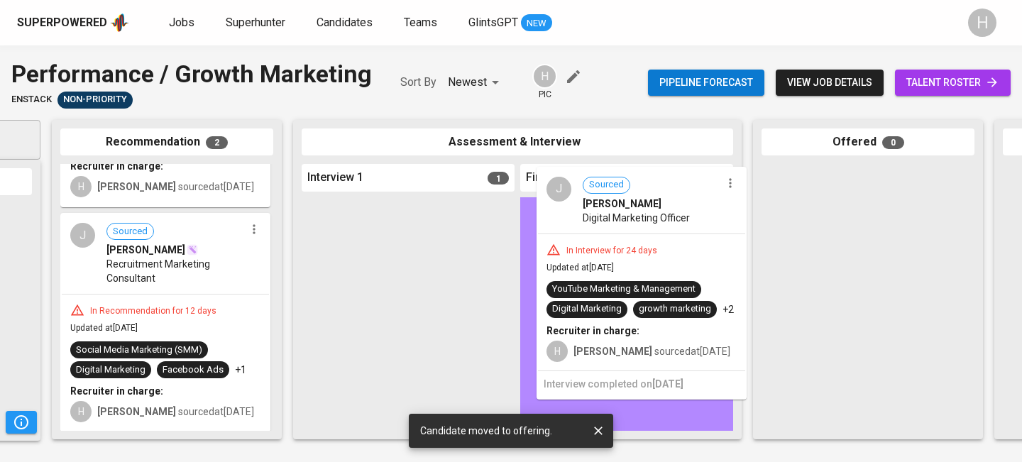
drag, startPoint x: 464, startPoint y: 289, endPoint x: 703, endPoint y: 260, distance: 240.9
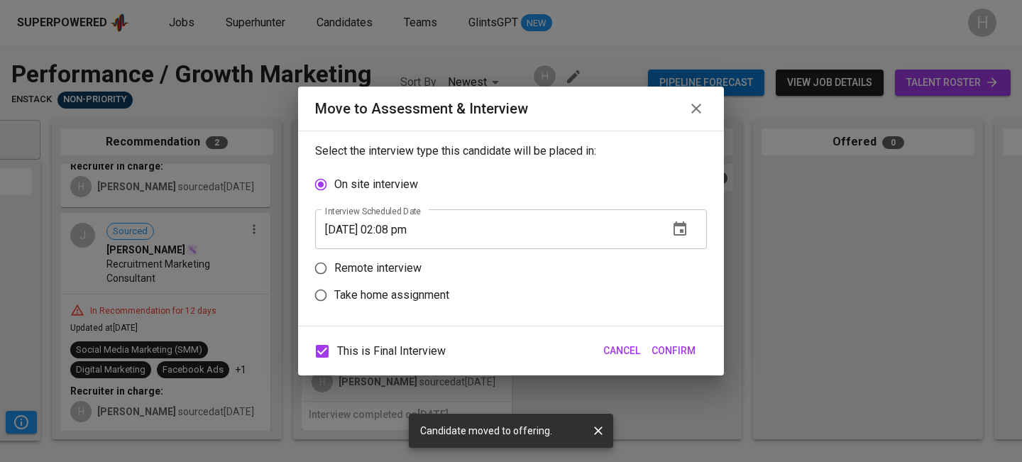
click at [400, 280] on label "Remote interview" at bounding box center [501, 268] width 388 height 27
click at [334, 280] on input "Remote interview" at bounding box center [320, 268] width 27 height 27
radio input "true"
click at [399, 257] on input "[DATE] 02:08 pm" at bounding box center [486, 256] width 342 height 40
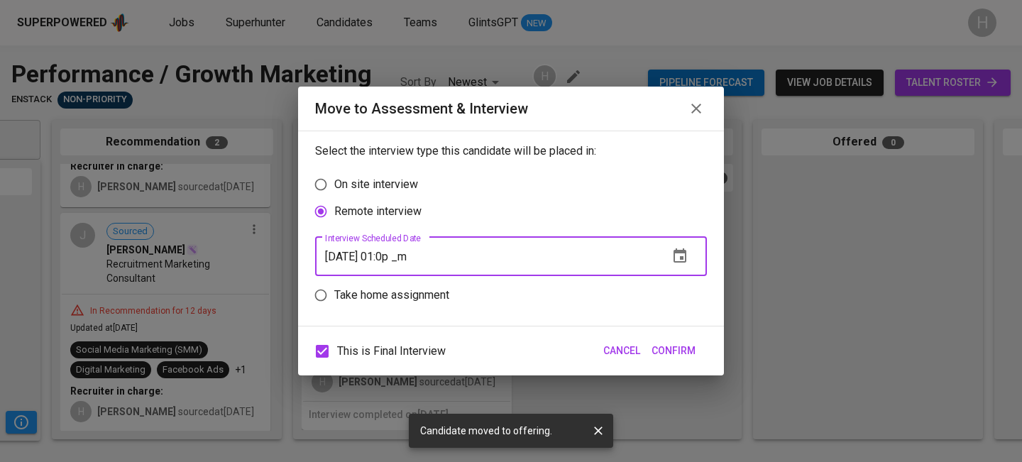
type input "[DATE] 01:09 pm"
click at [669, 350] on span "Confirm" at bounding box center [673, 351] width 44 height 18
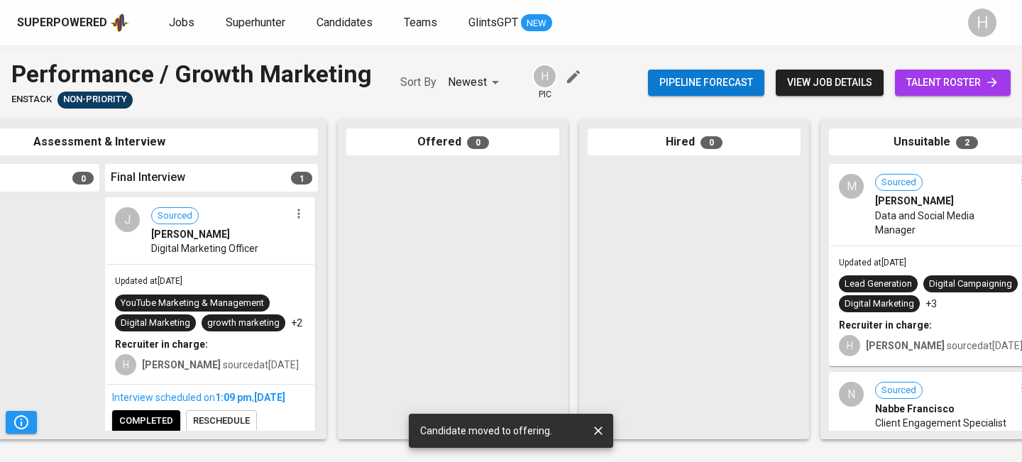
scroll to position [39, 0]
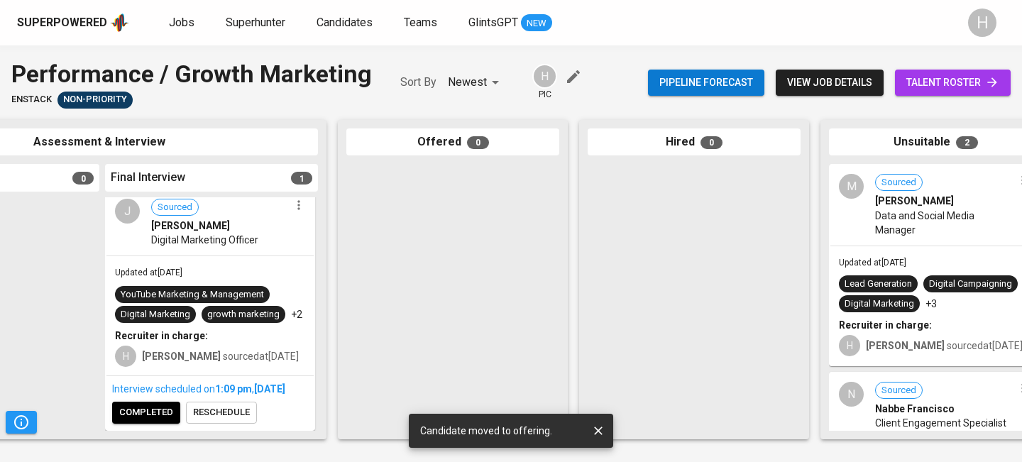
click at [149, 421] on button "completed" at bounding box center [146, 413] width 68 height 22
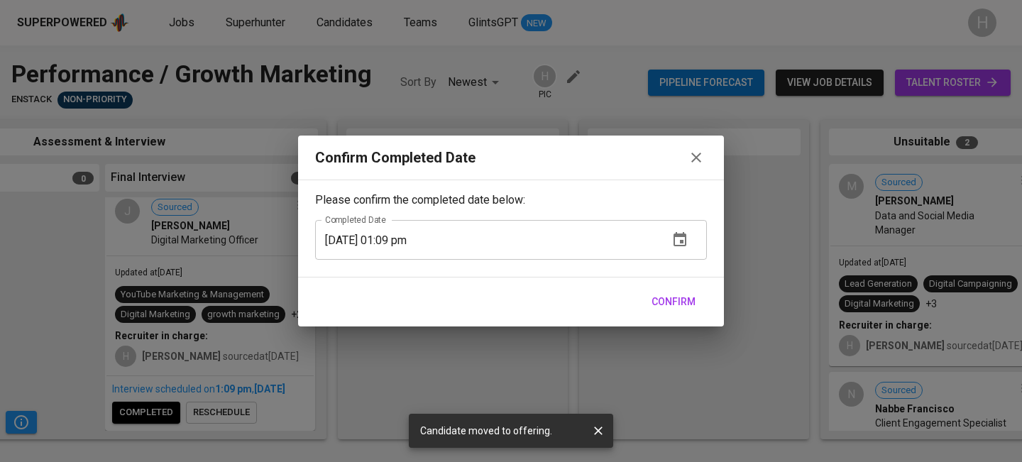
click at [673, 294] on span "Confirm" at bounding box center [673, 302] width 44 height 18
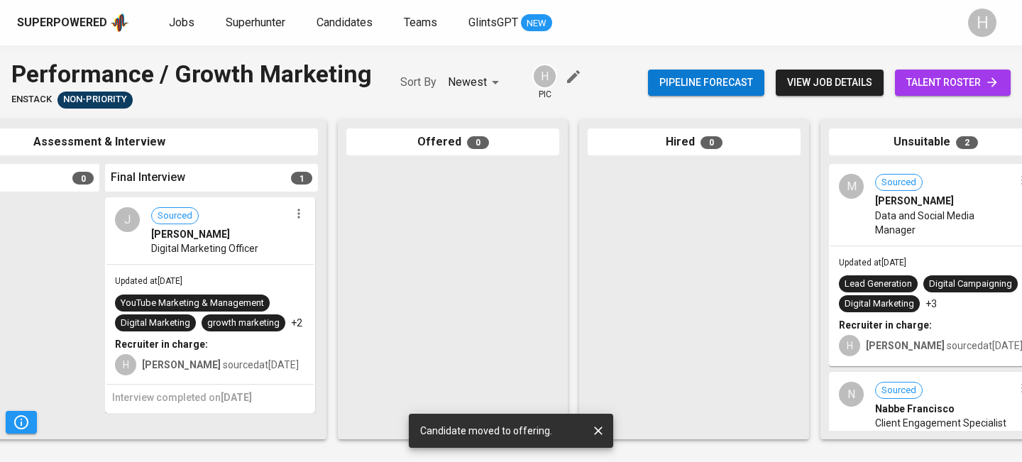
scroll to position [0, 0]
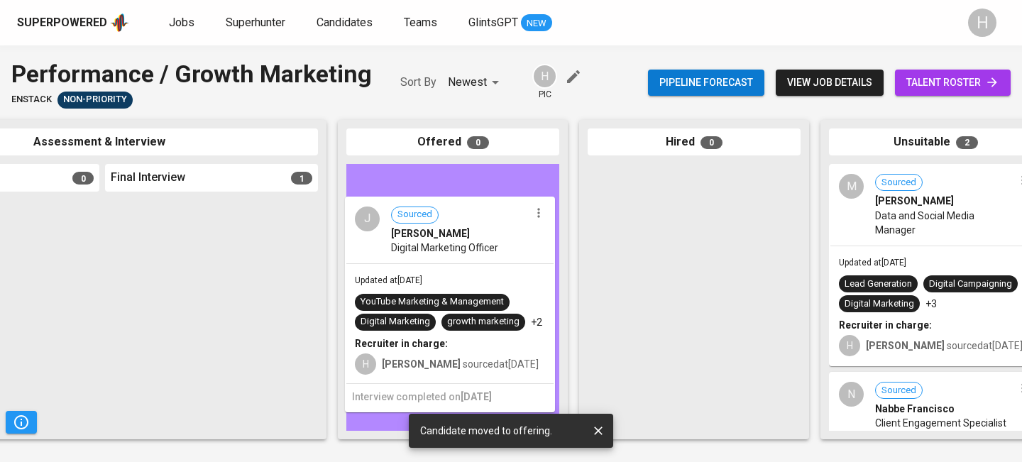
drag, startPoint x: 200, startPoint y: 311, endPoint x: 446, endPoint y: 308, distance: 246.2
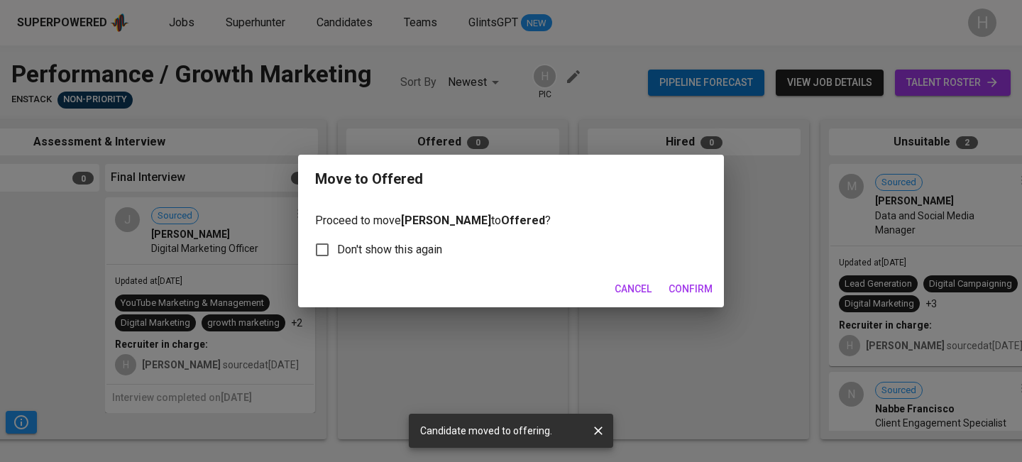
click at [682, 295] on span "Confirm" at bounding box center [690, 289] width 44 height 18
